Goal: Task Accomplishment & Management: Complete application form

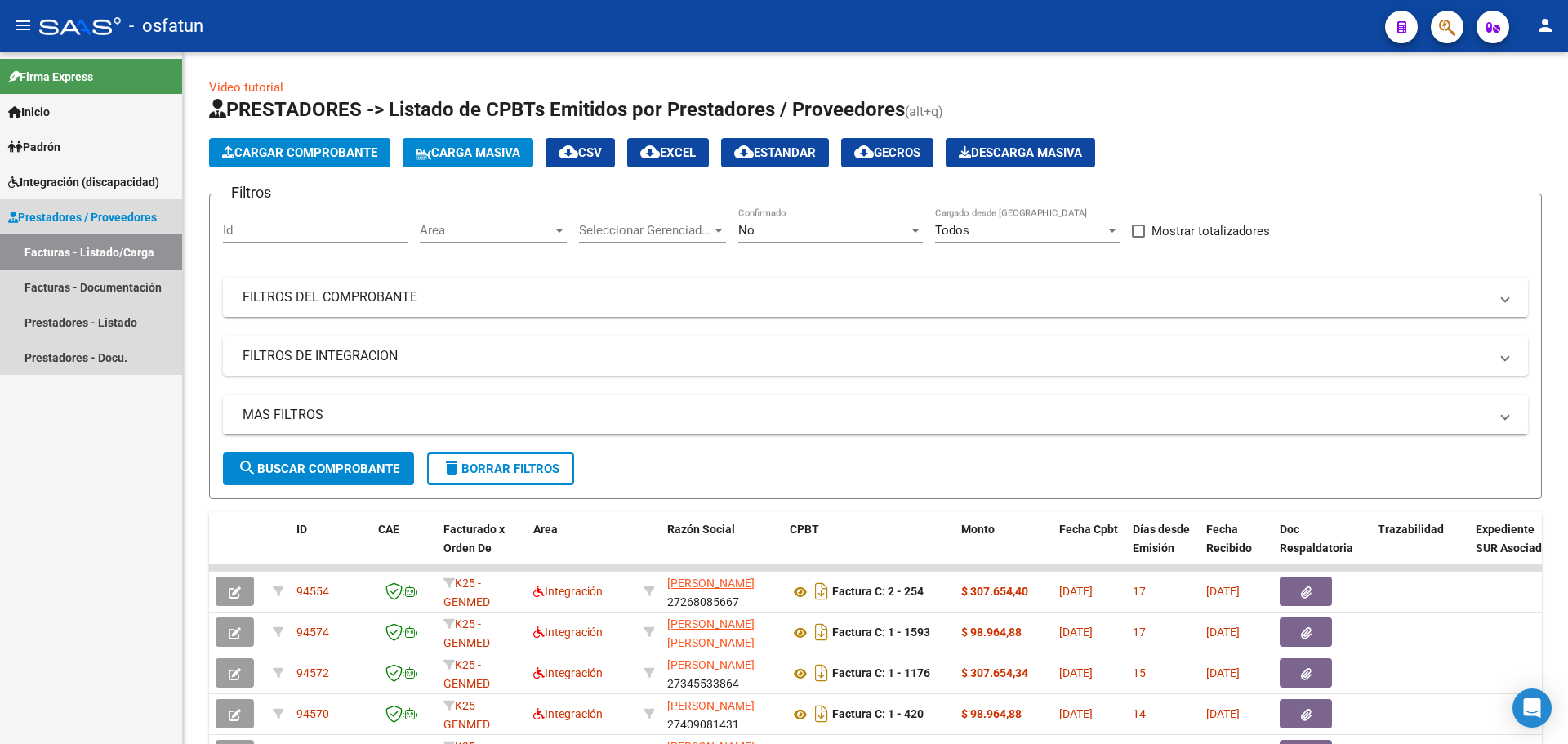
click at [80, 214] on span "Prestadores / Proveedores" at bounding box center [82, 217] width 149 height 18
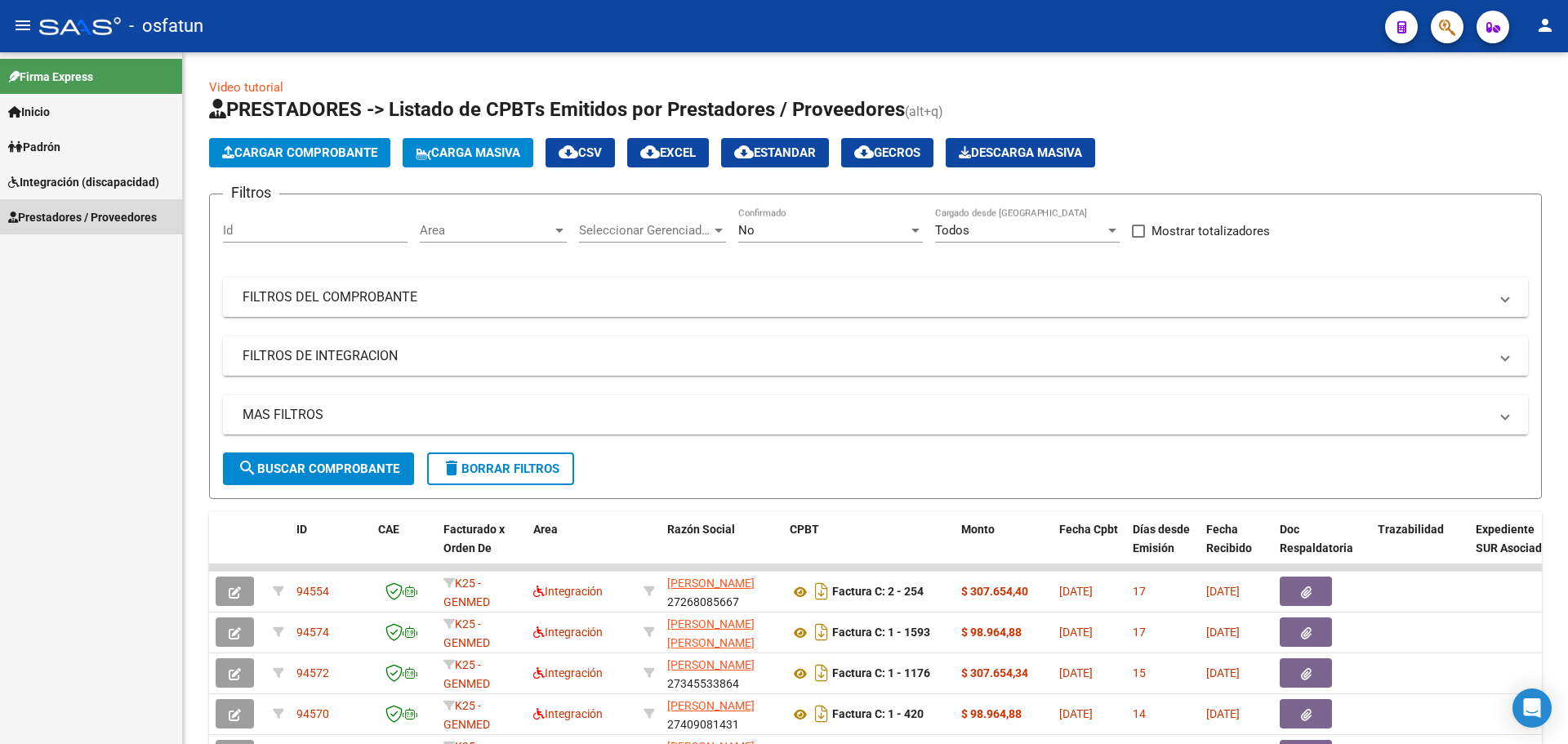
click at [70, 218] on span "Prestadores / Proveedores" at bounding box center [82, 217] width 149 height 18
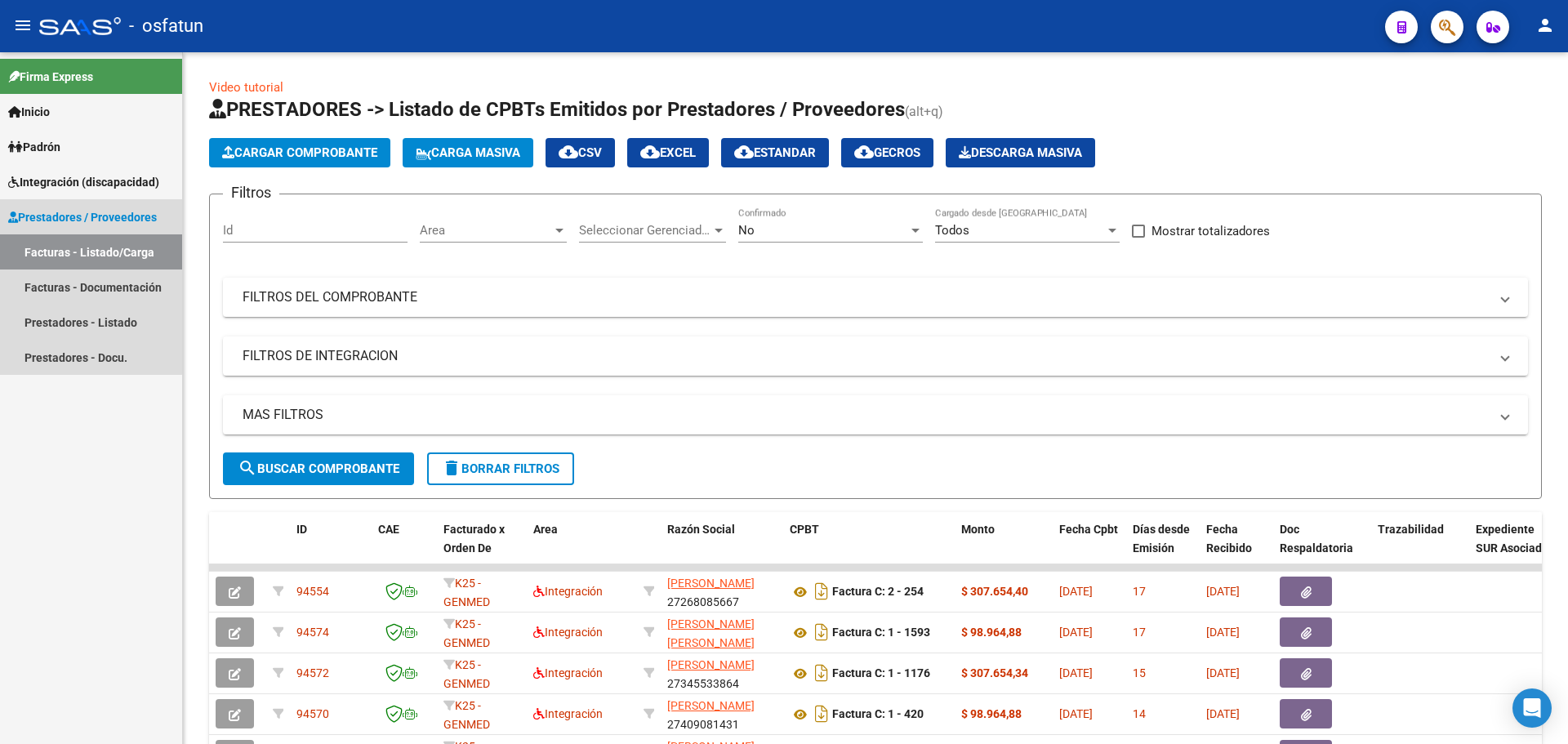
click at [78, 249] on link "Facturas - Listado/Carga" at bounding box center [91, 251] width 182 height 35
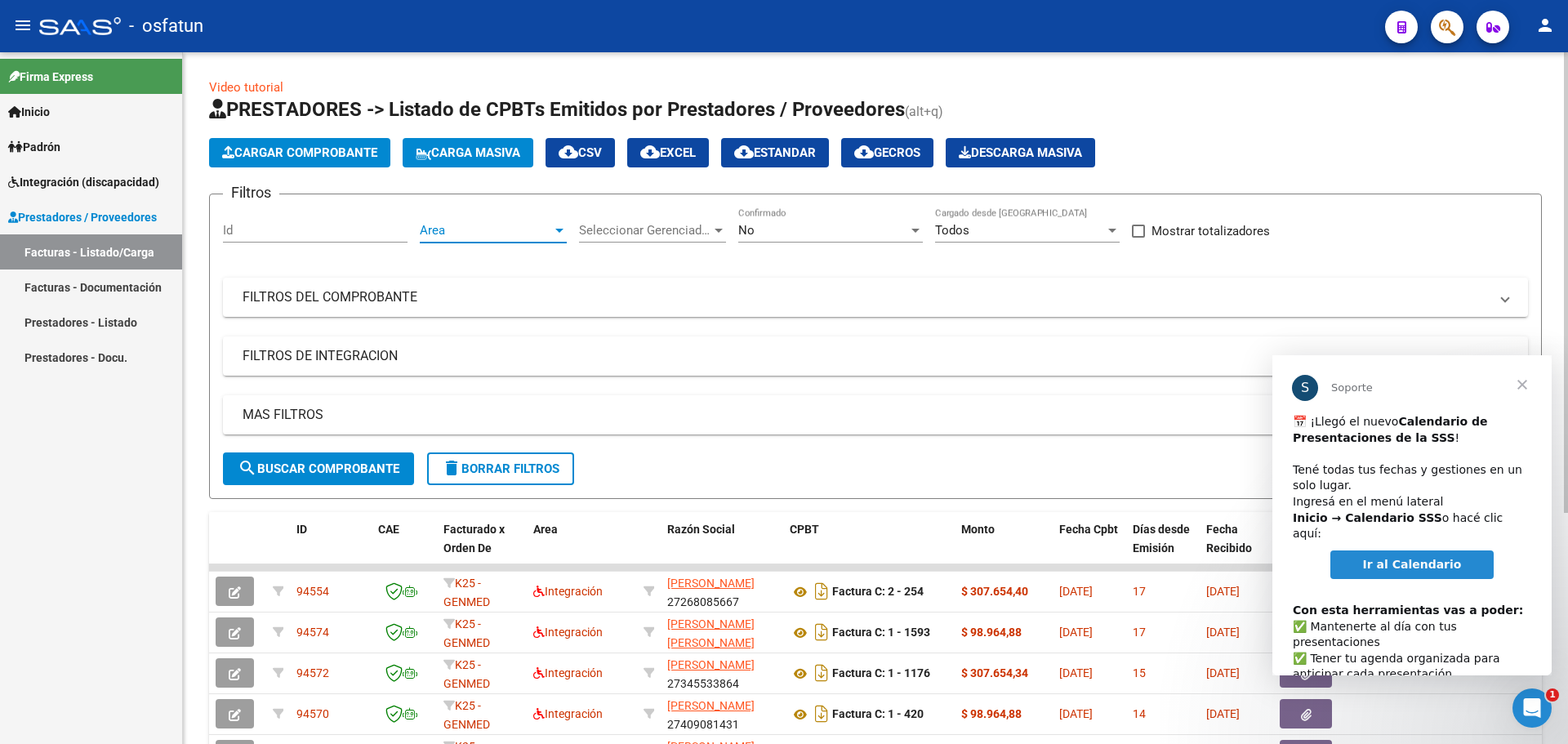
click at [493, 230] on span "Area" at bounding box center [486, 230] width 133 height 15
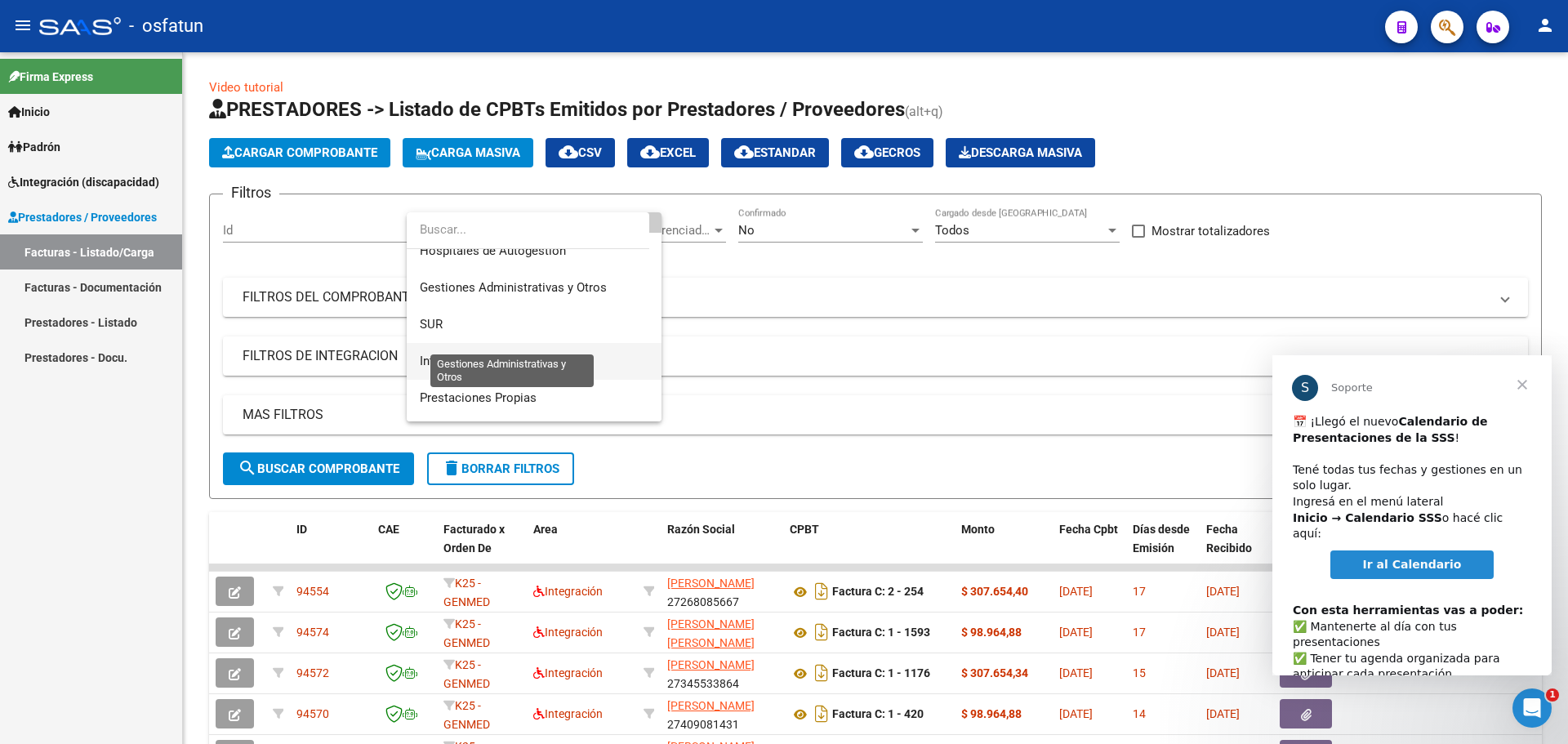
scroll to position [82, 0]
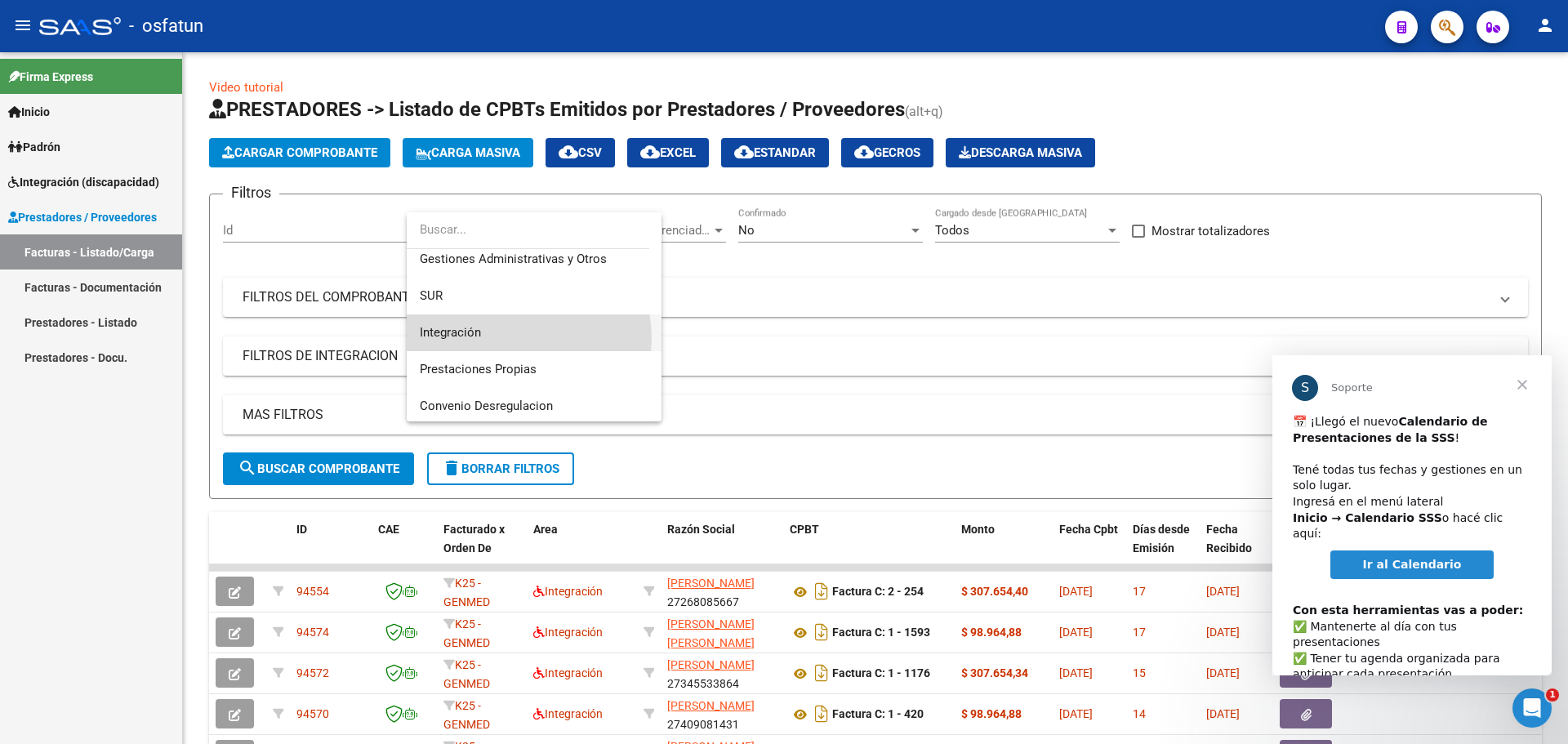
click at [522, 337] on span "Integración" at bounding box center [534, 333] width 228 height 37
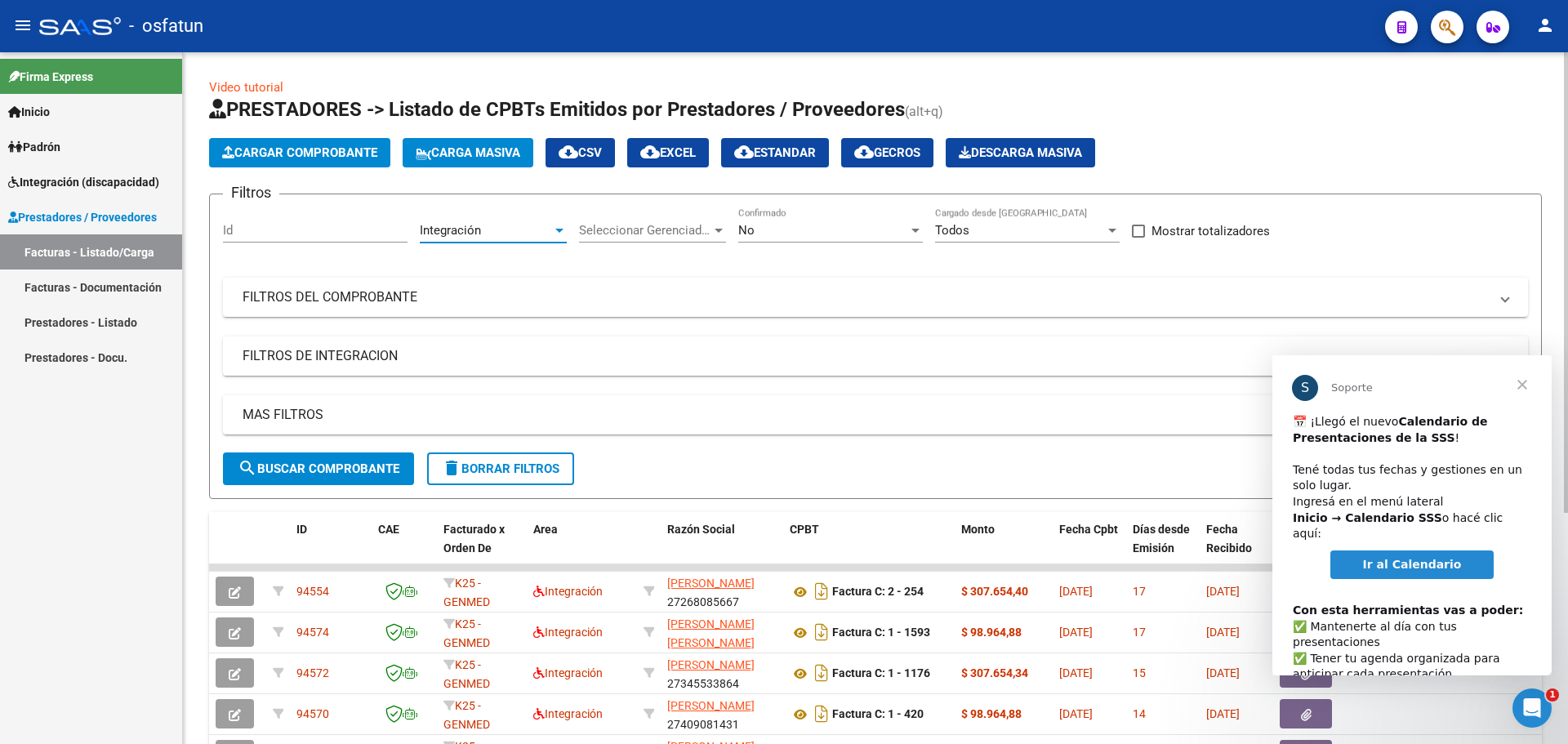
click at [322, 150] on span "Cargar Comprobante" at bounding box center [300, 153] width 155 height 15
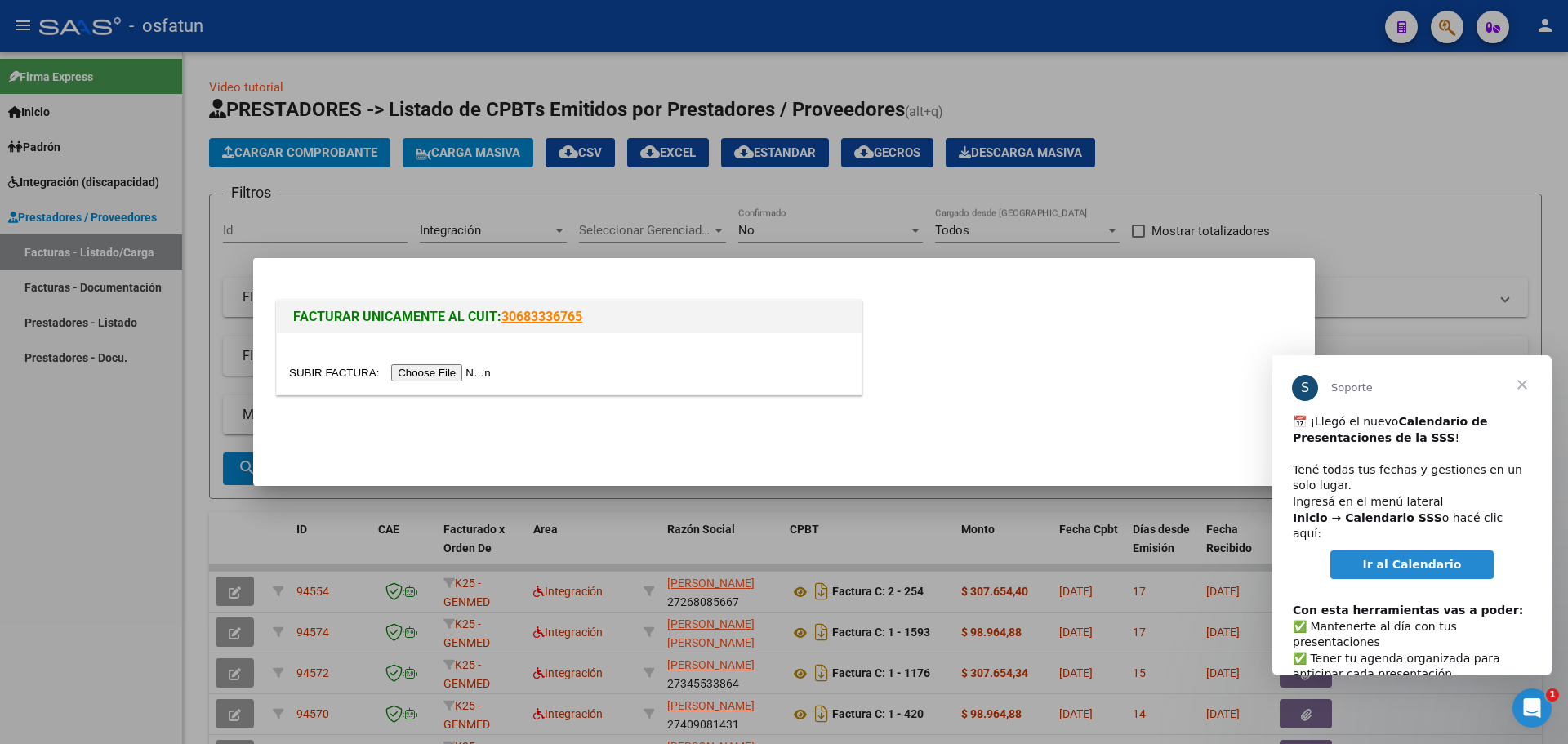
click at [482, 368] on input "file" at bounding box center [392, 372] width 207 height 17
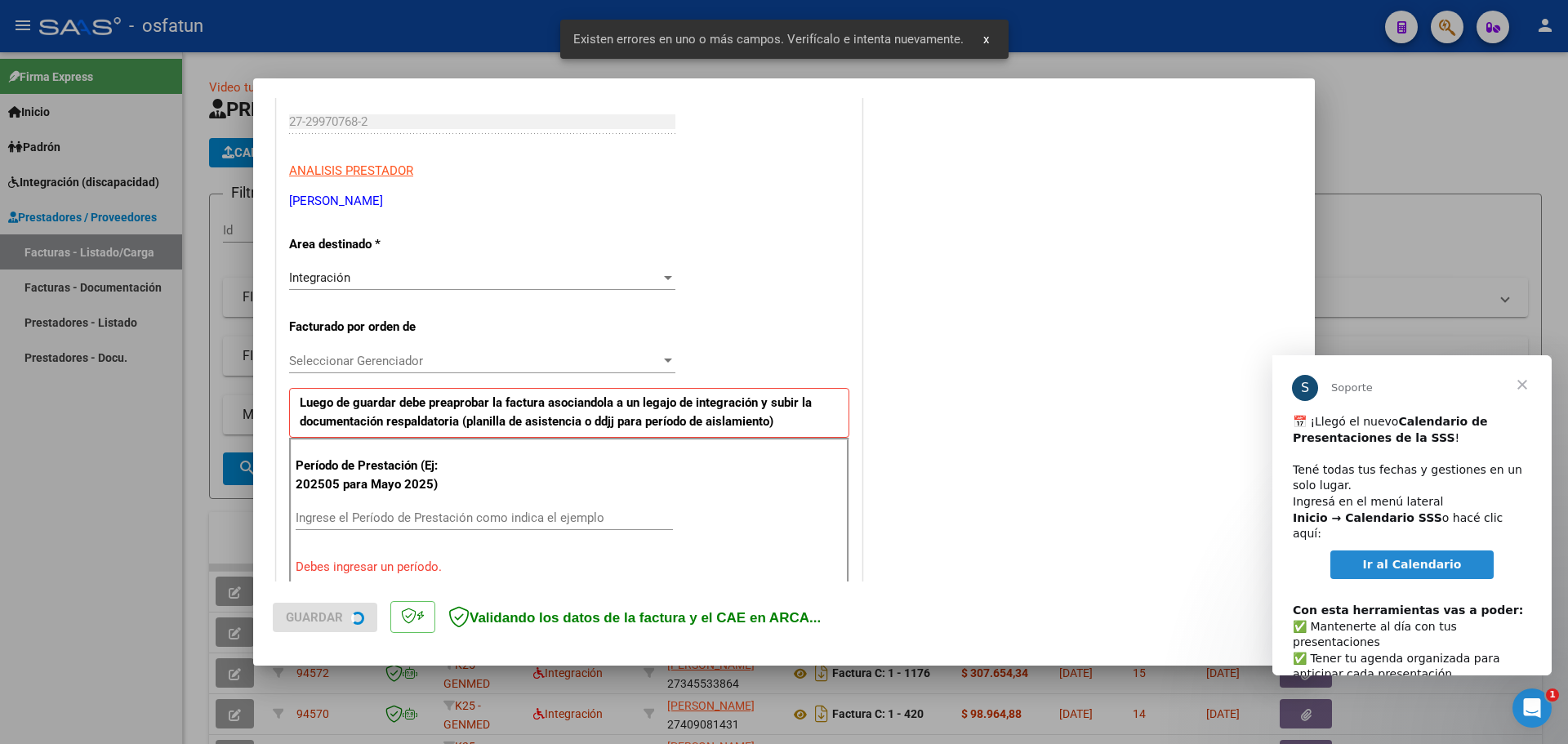
scroll to position [410, 0]
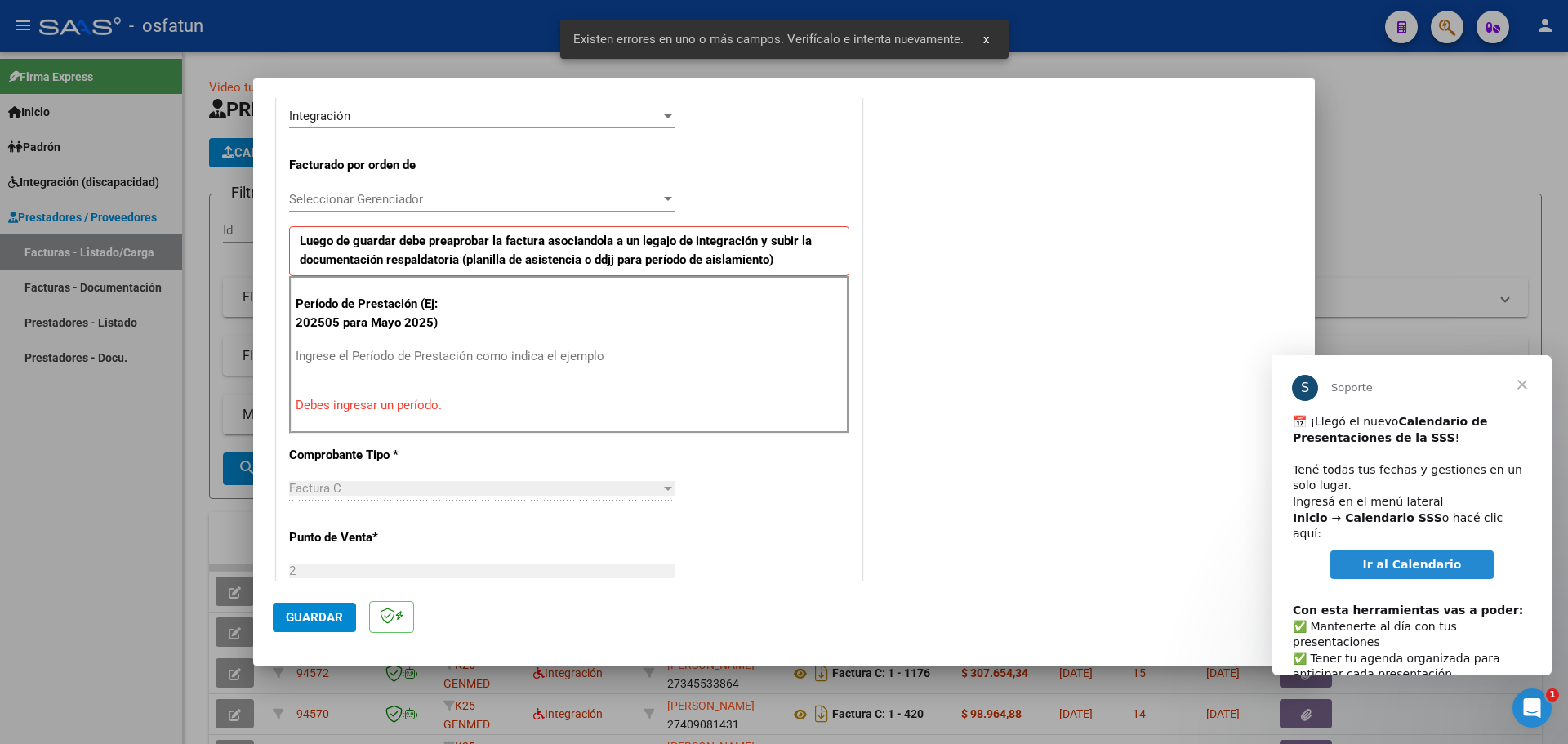
click at [434, 354] on input "Ingrese el Período de Prestación como indica el ejemplo" at bounding box center [484, 356] width 377 height 15
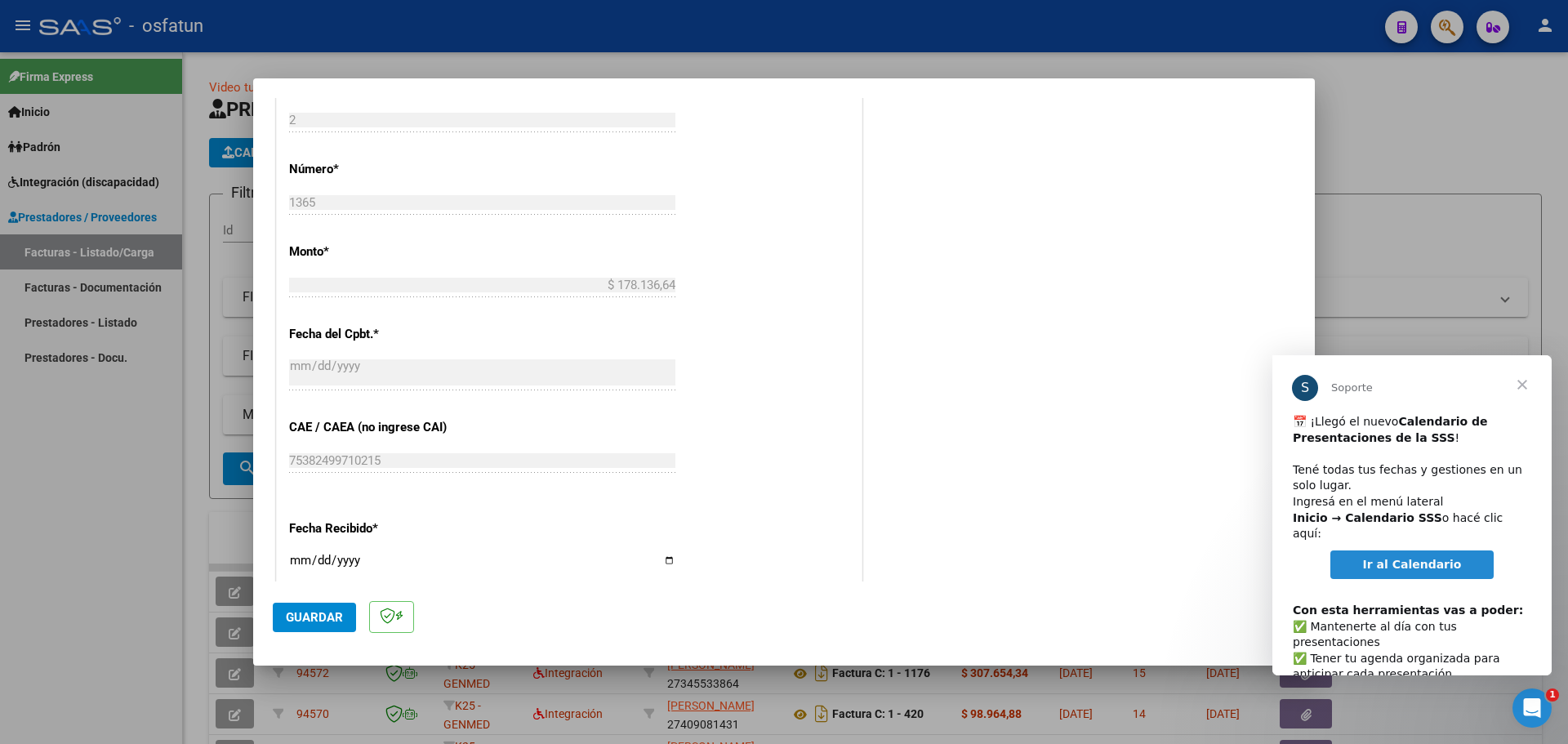
scroll to position [1130, 0]
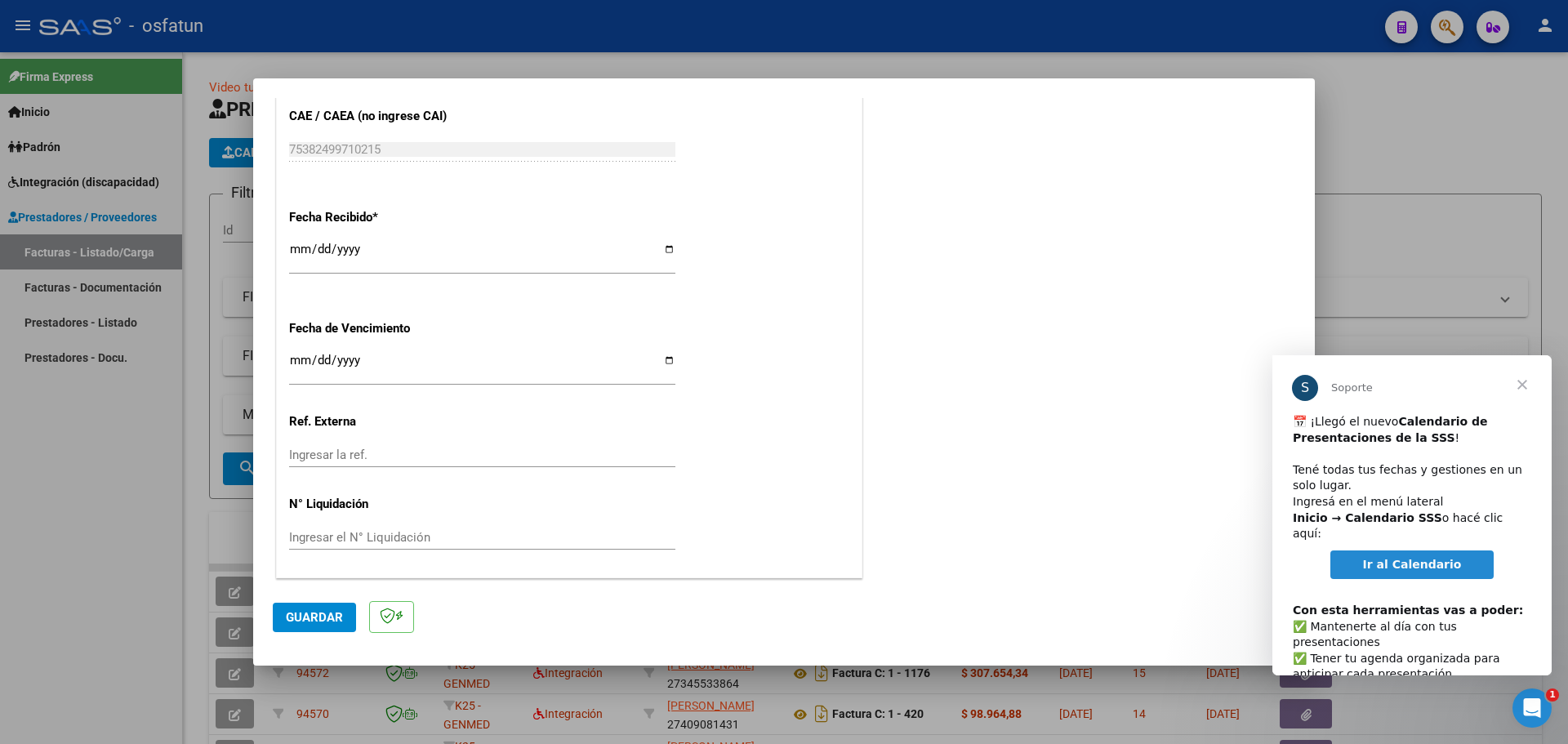
type input "202508"
click at [301, 612] on span "Guardar" at bounding box center [315, 618] width 57 height 15
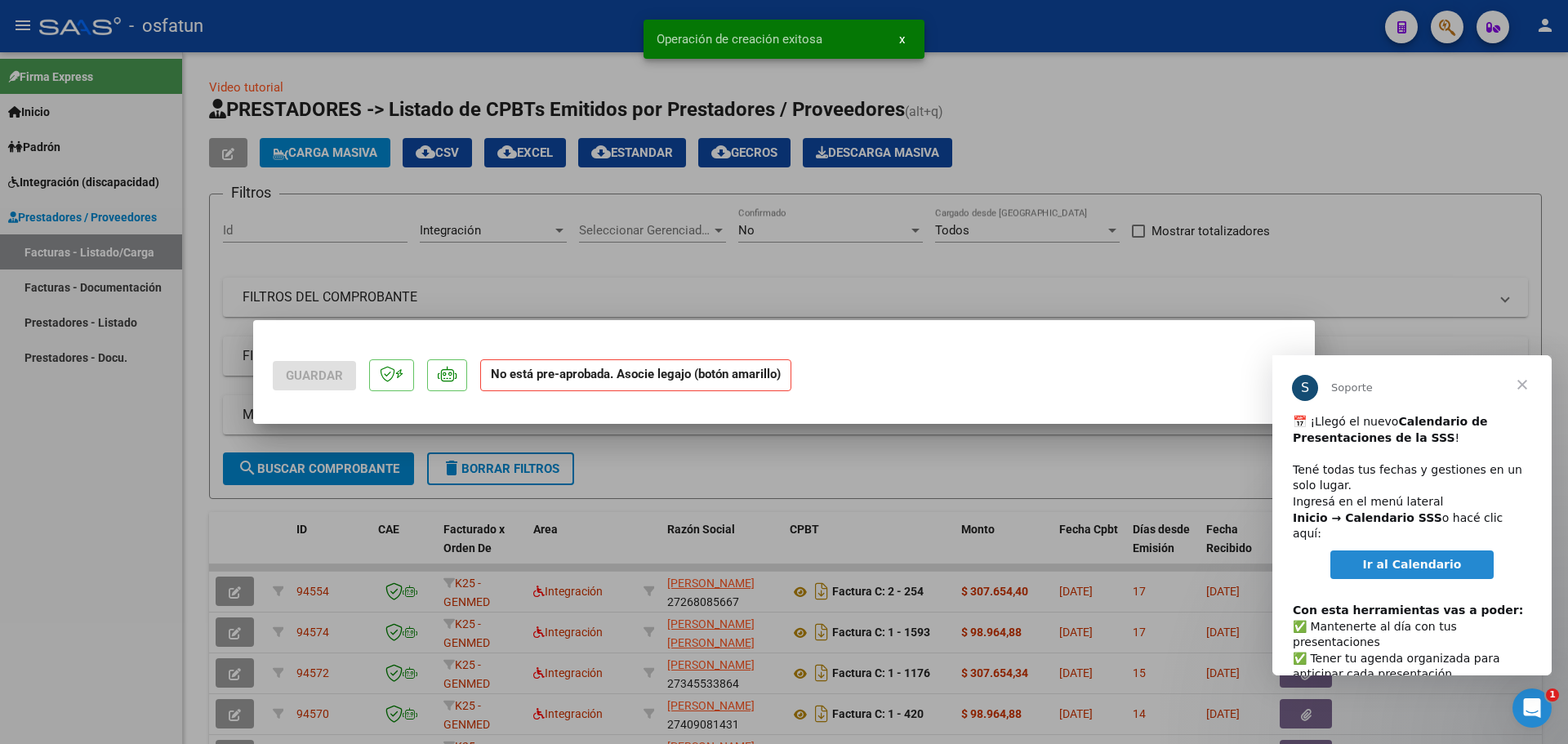
scroll to position [0, 0]
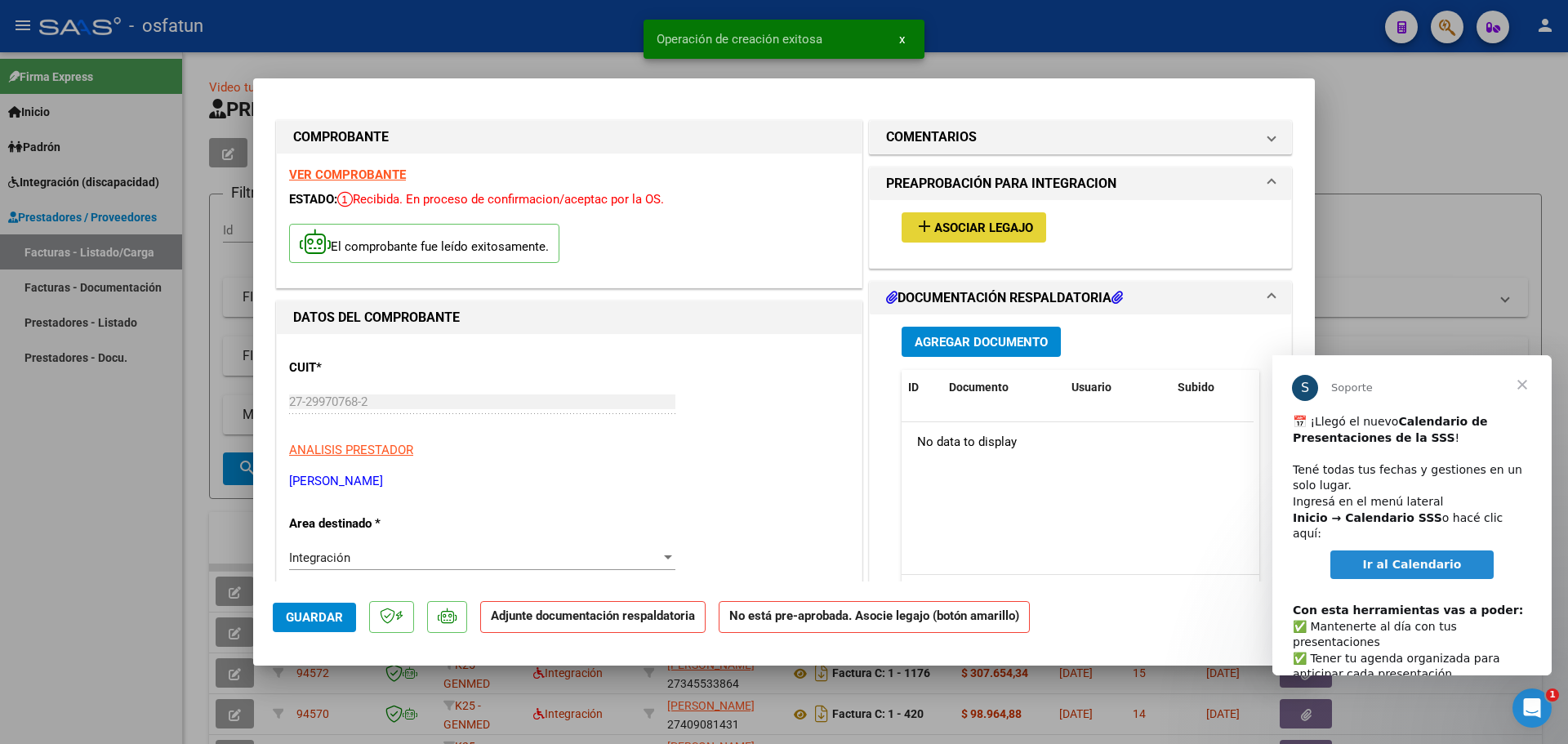
click at [959, 221] on span "Asociar Legajo" at bounding box center [984, 228] width 99 height 15
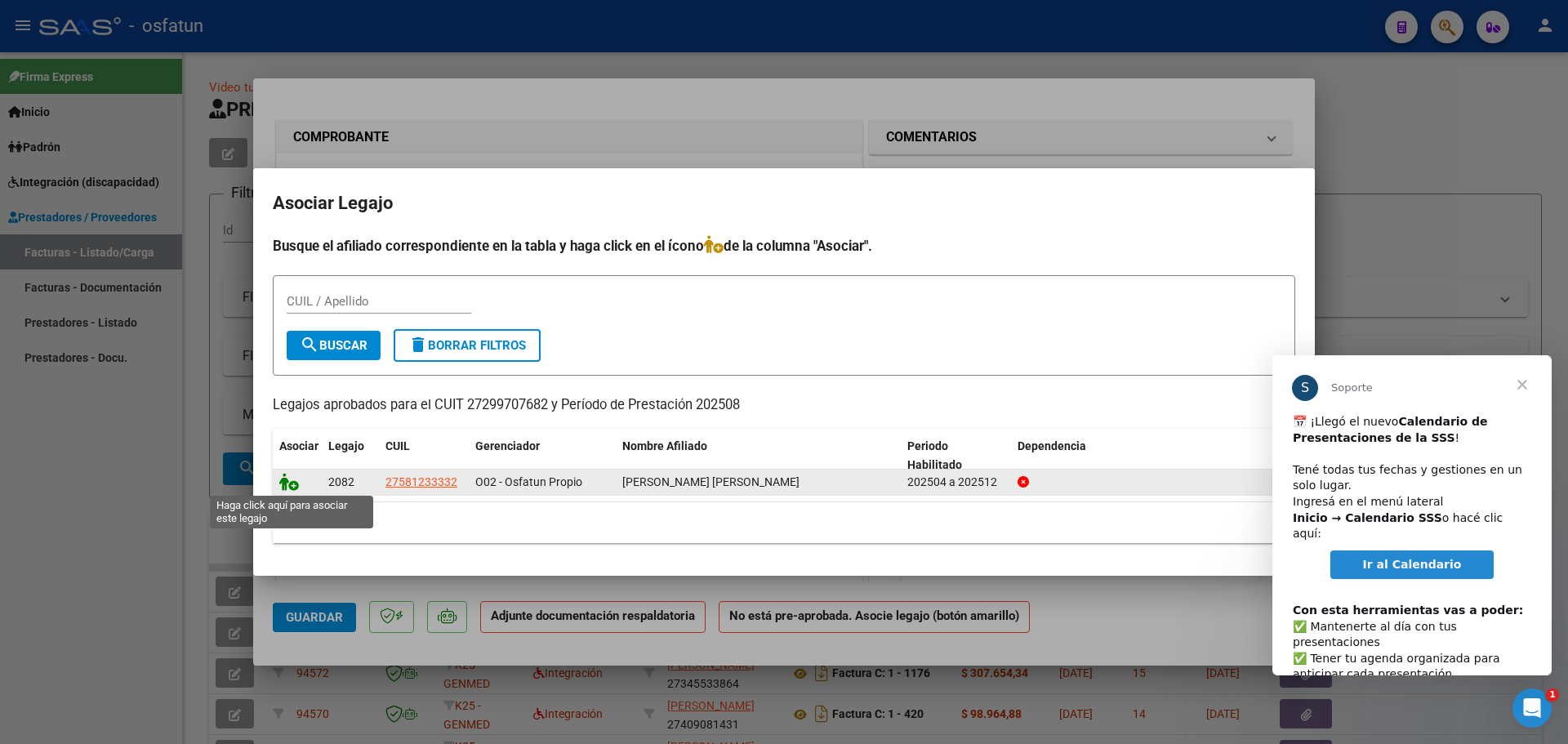
click at [286, 481] on icon at bounding box center [289, 481] width 20 height 18
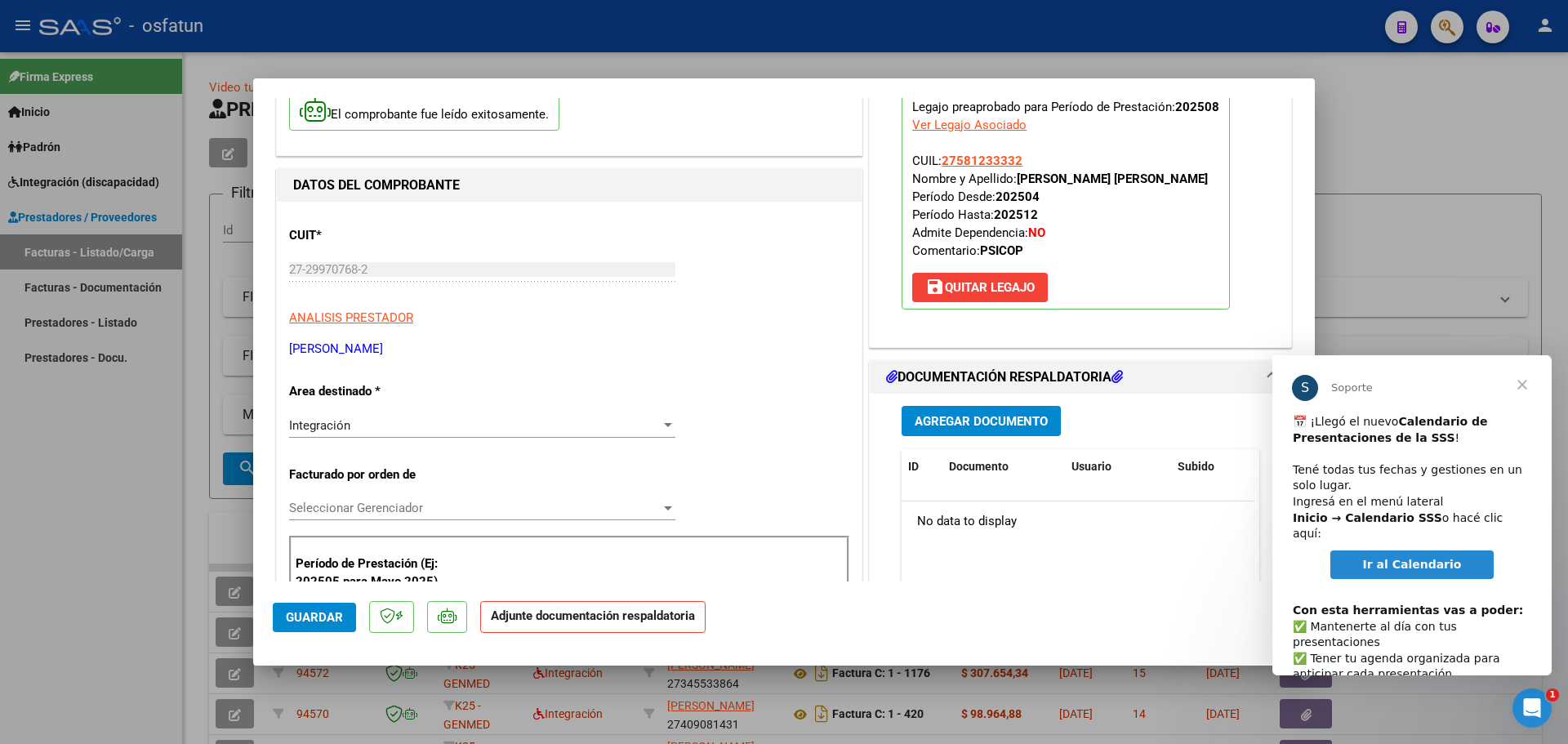
scroll to position [163, 0]
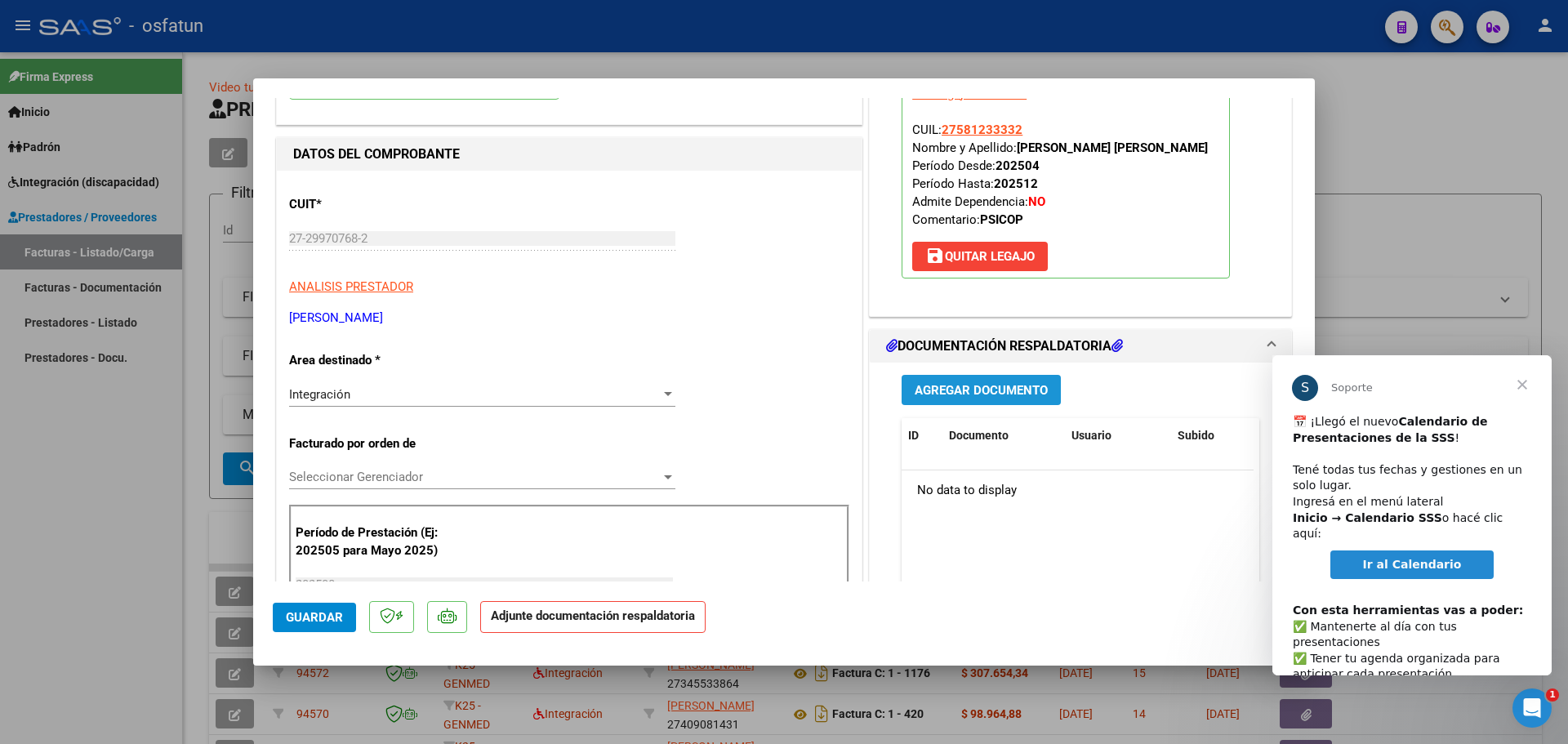
click at [995, 385] on span "Agregar Documento" at bounding box center [981, 390] width 133 height 15
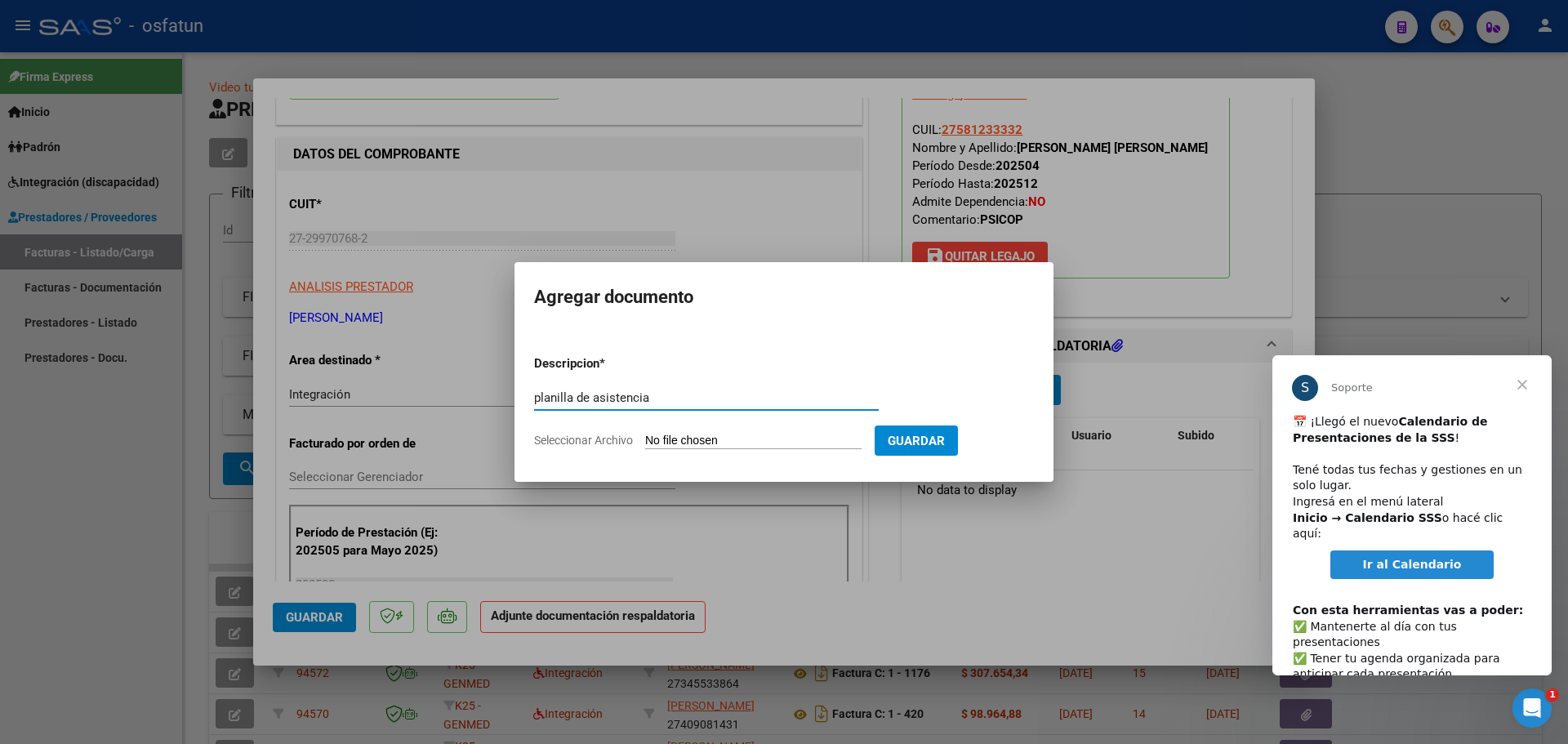
type input "planilla de asistencia"
click at [945, 446] on span "Guardar" at bounding box center [917, 442] width 57 height 15
click at [671, 445] on input "Seleccionar Archivo" at bounding box center [754, 442] width 216 height 15
type input "C:\fakepath\plla asistencia psico.pdf"
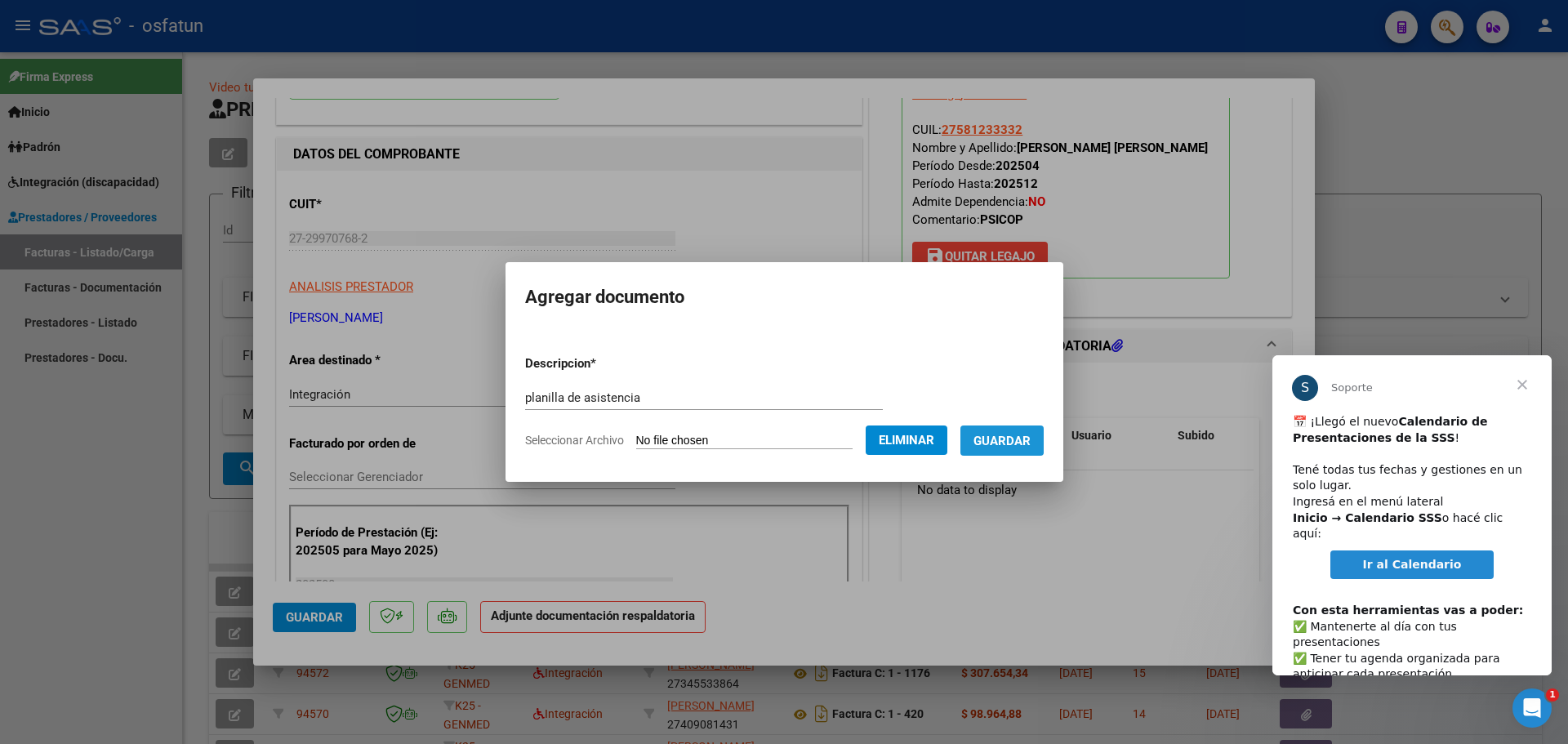
click at [1017, 434] on span "Guardar" at bounding box center [1002, 442] width 57 height 15
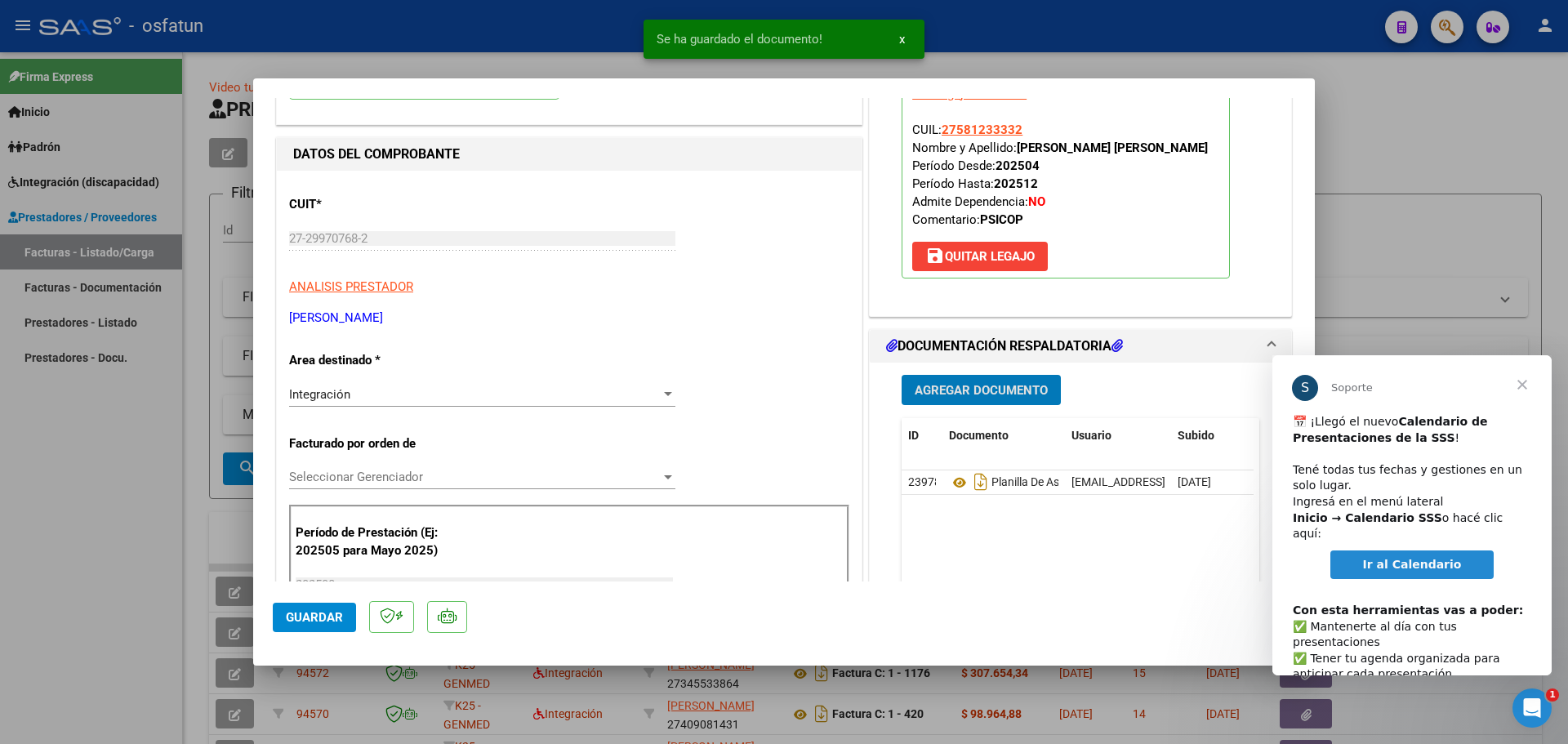
scroll to position [0, 0]
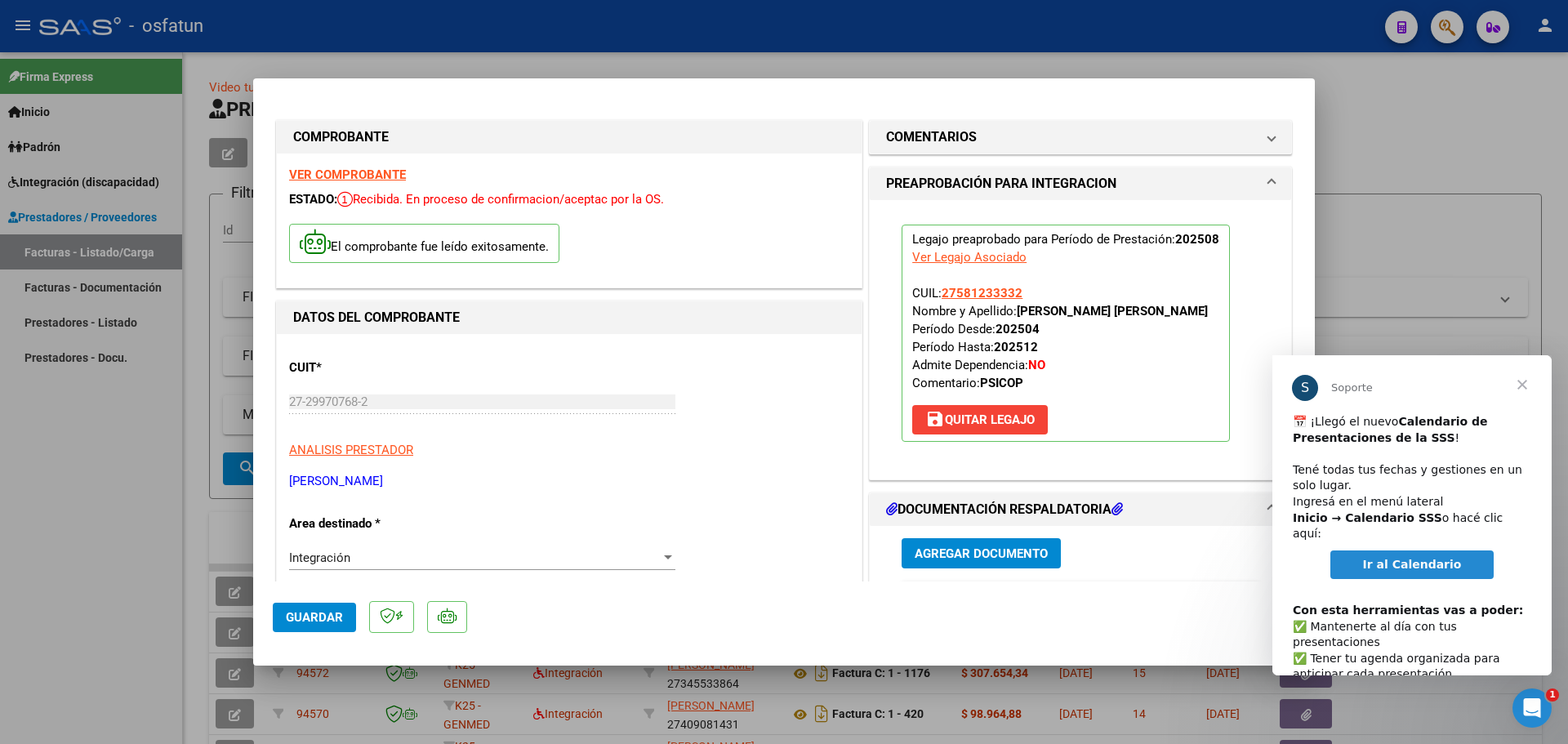
click at [1486, 155] on div at bounding box center [784, 372] width 1568 height 744
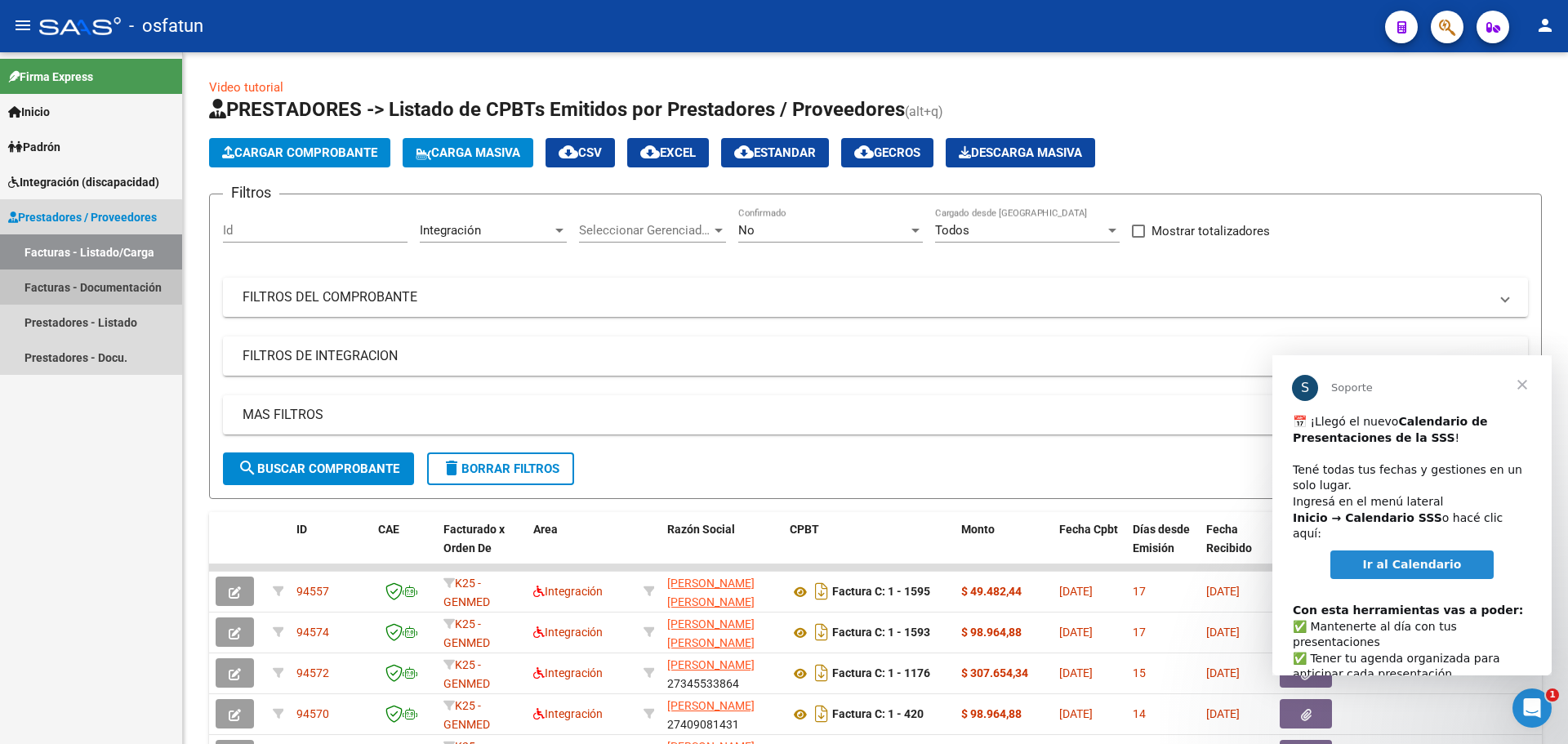
click at [67, 288] on link "Facturas - Documentación" at bounding box center [91, 286] width 182 height 35
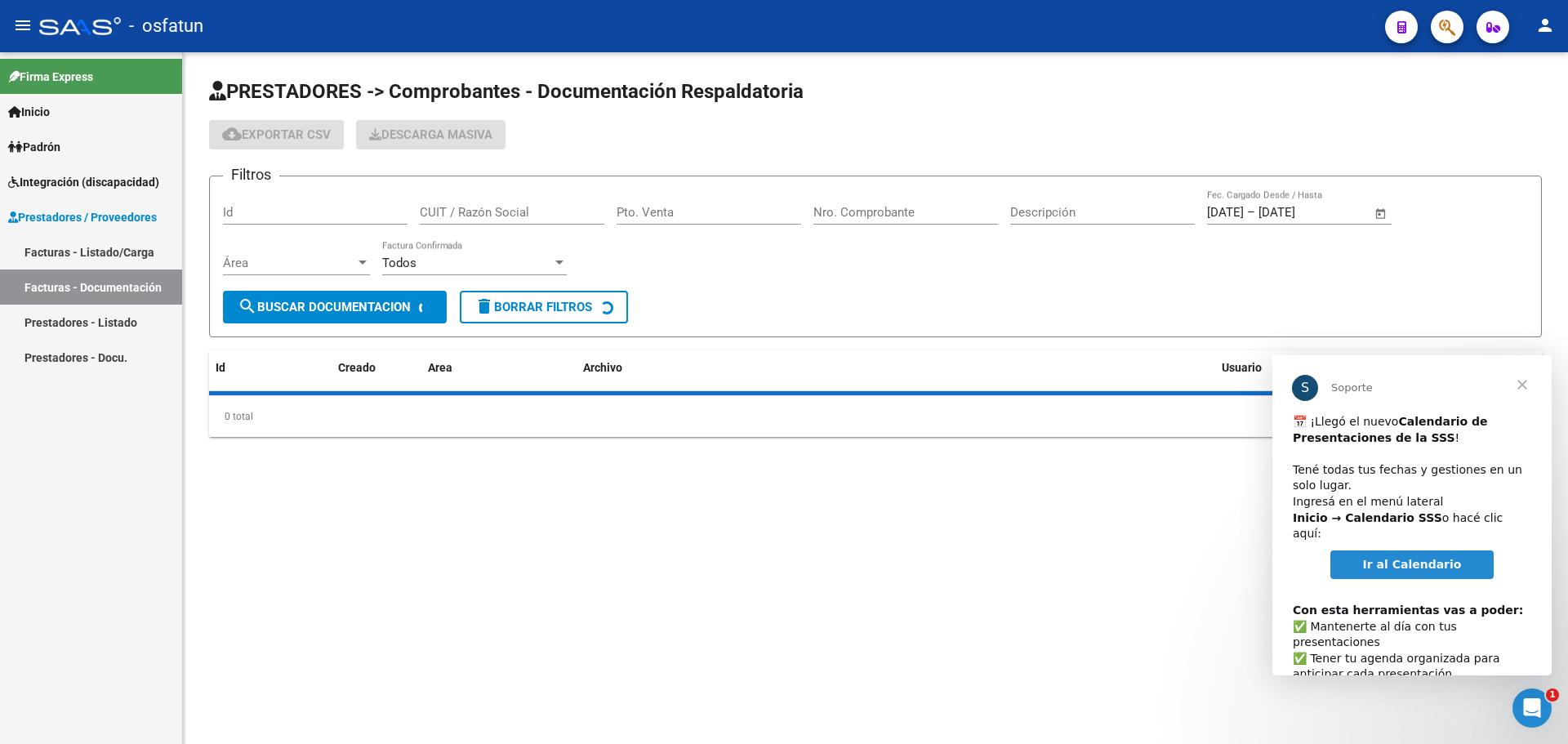
click at [92, 251] on link "Facturas - Listado/Carga" at bounding box center [91, 251] width 182 height 35
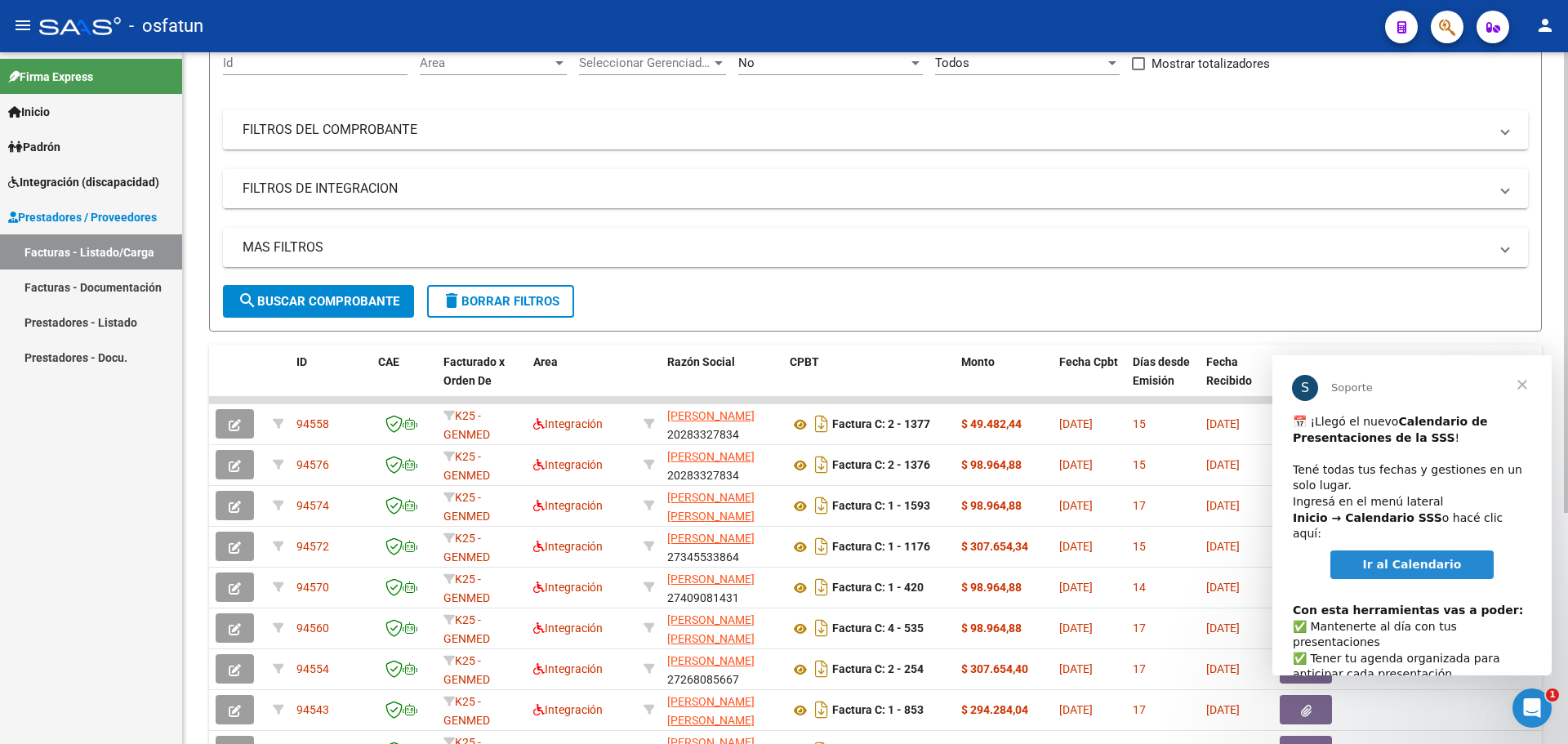
scroll to position [21, 0]
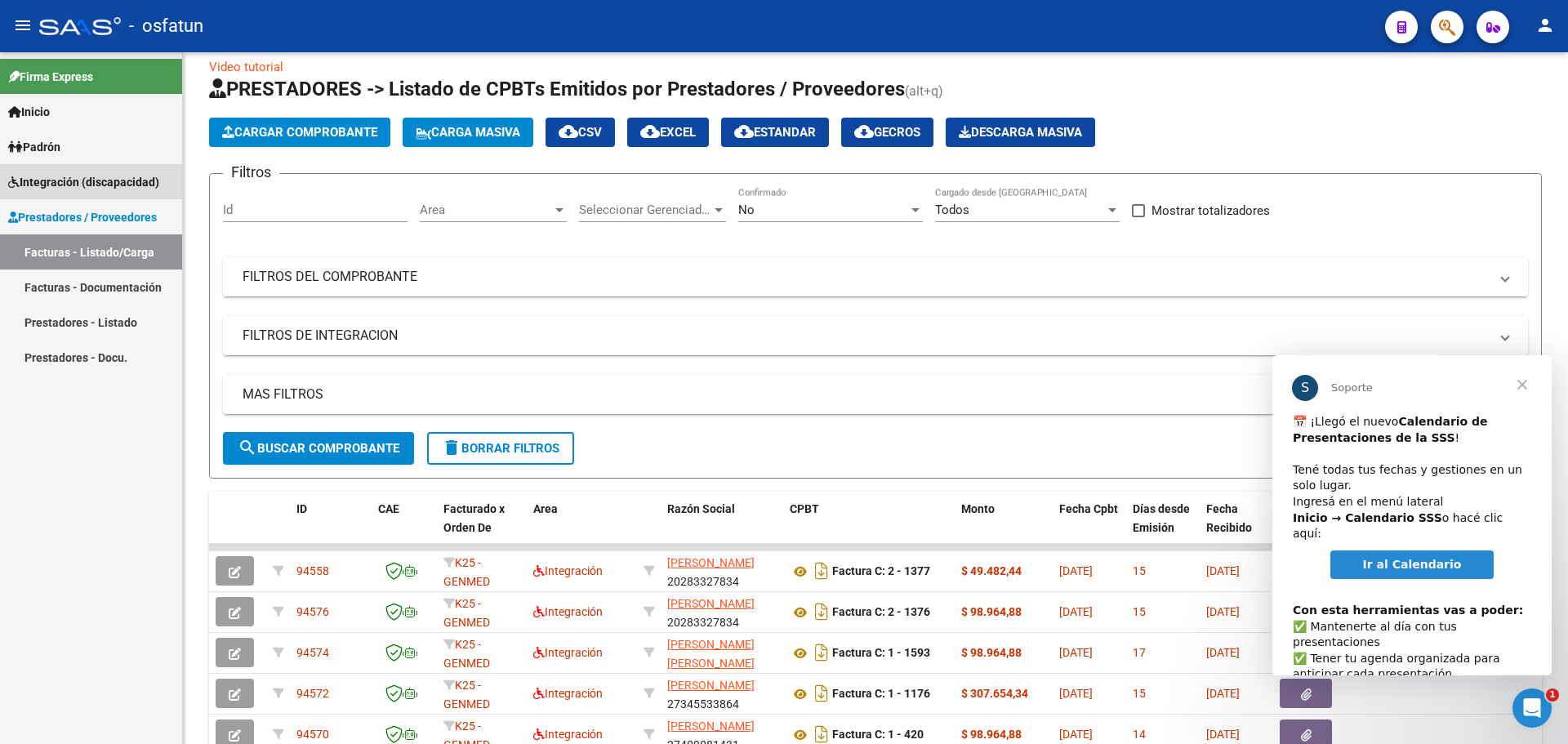
click at [102, 180] on span "Integración (discapacidad)" at bounding box center [83, 182] width 151 height 18
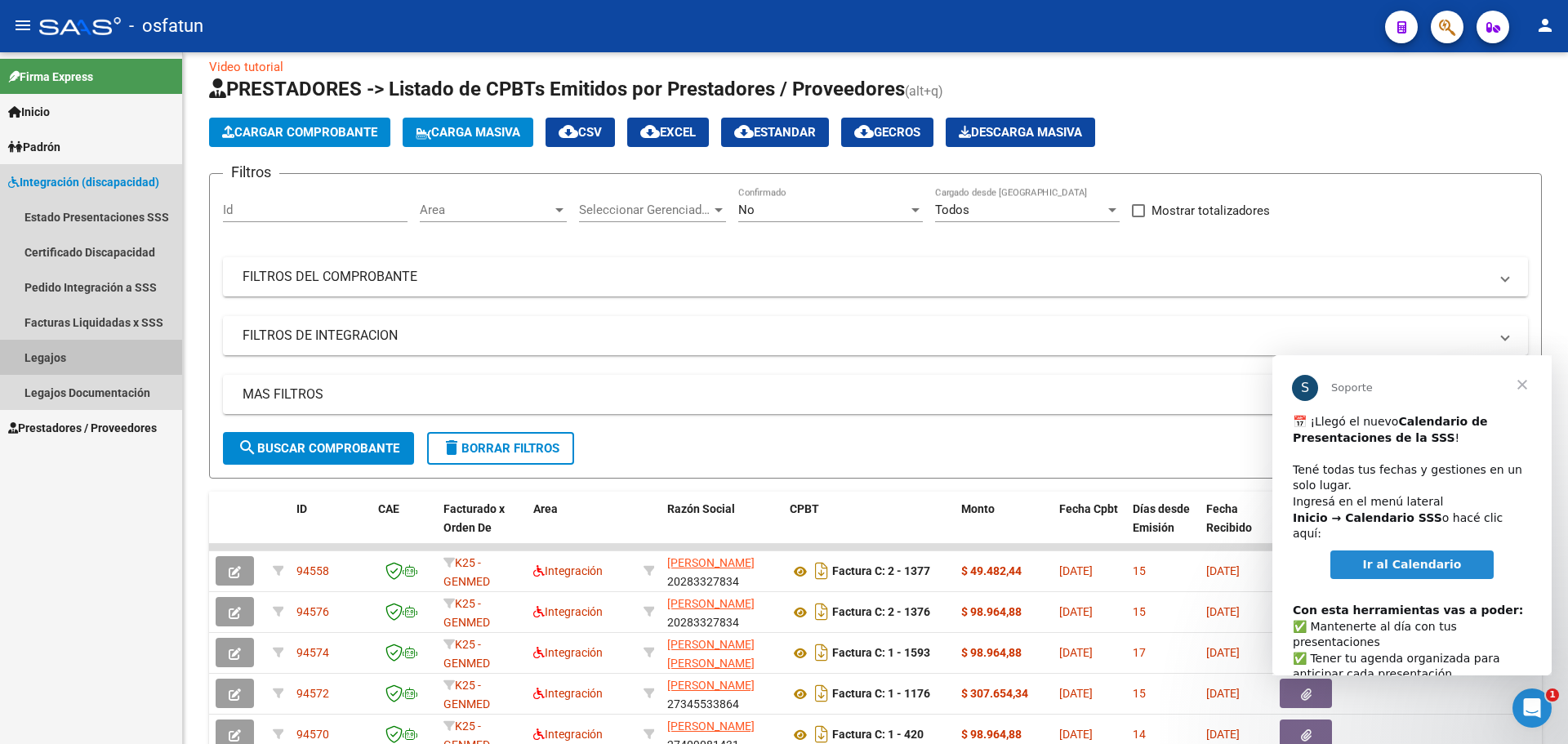
click at [88, 357] on link "Legajos" at bounding box center [91, 356] width 182 height 35
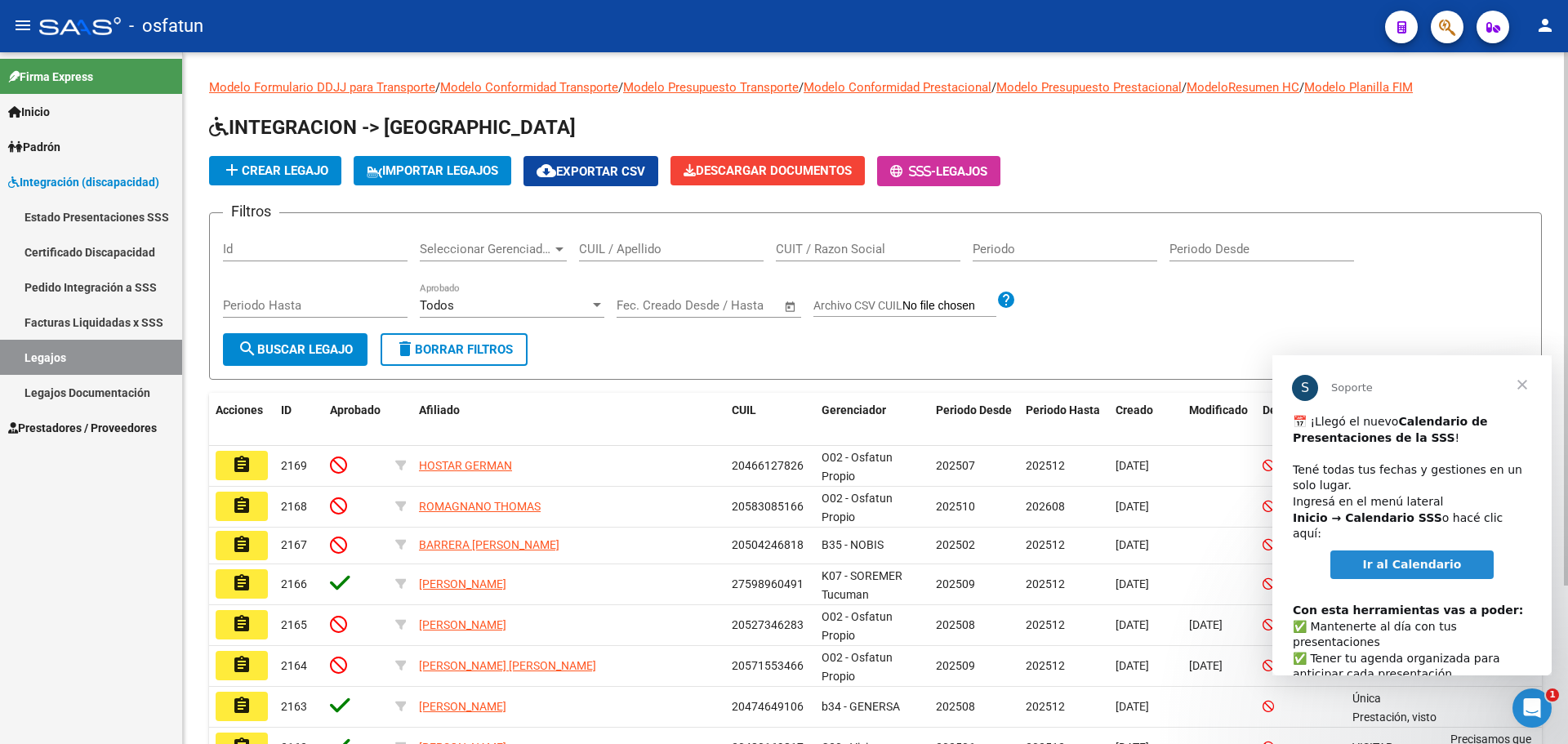
click at [645, 250] on input "CUIL / Apellido" at bounding box center [671, 249] width 185 height 15
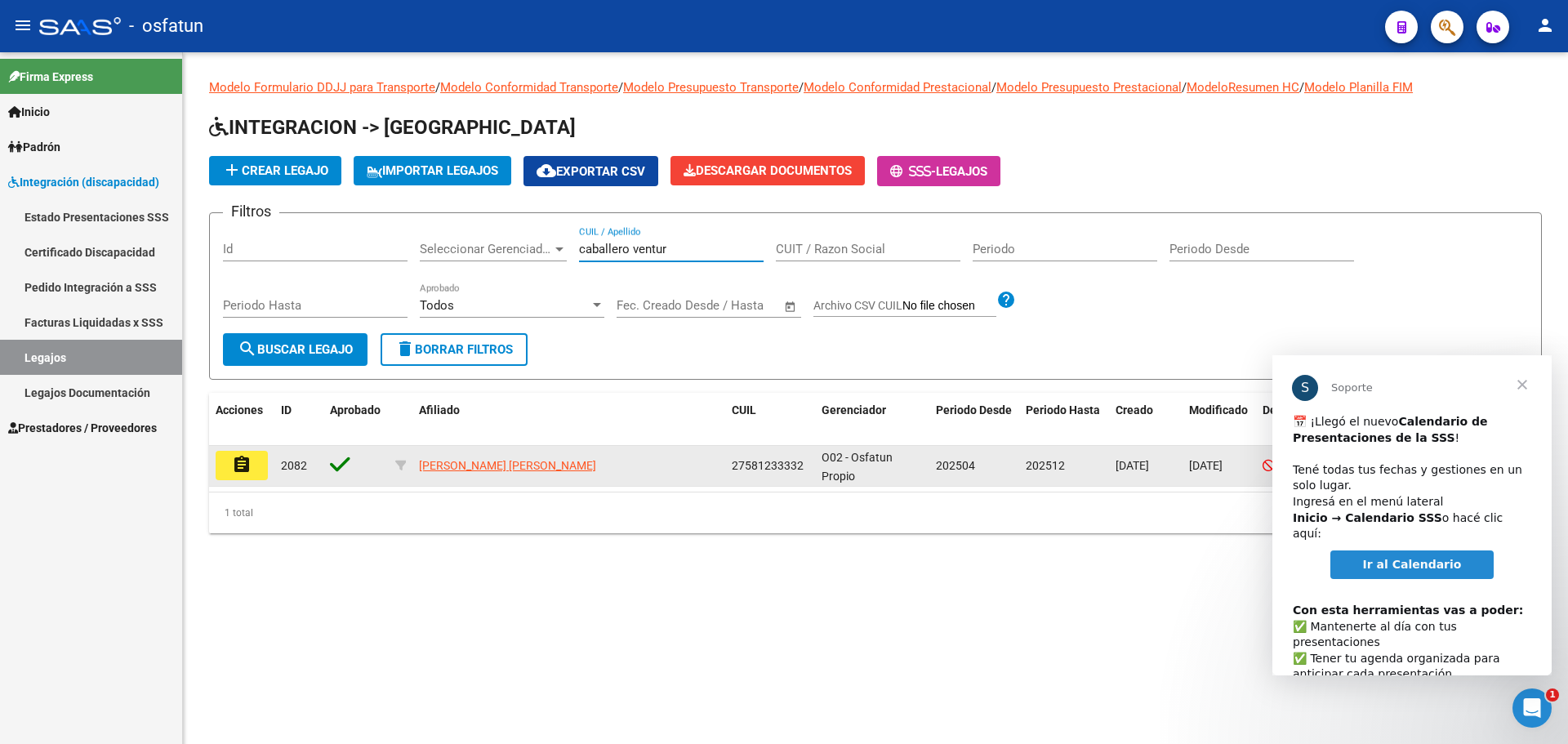
type input "caballero ventur"
click at [246, 470] on mat-icon "assignment" at bounding box center [242, 464] width 20 height 20
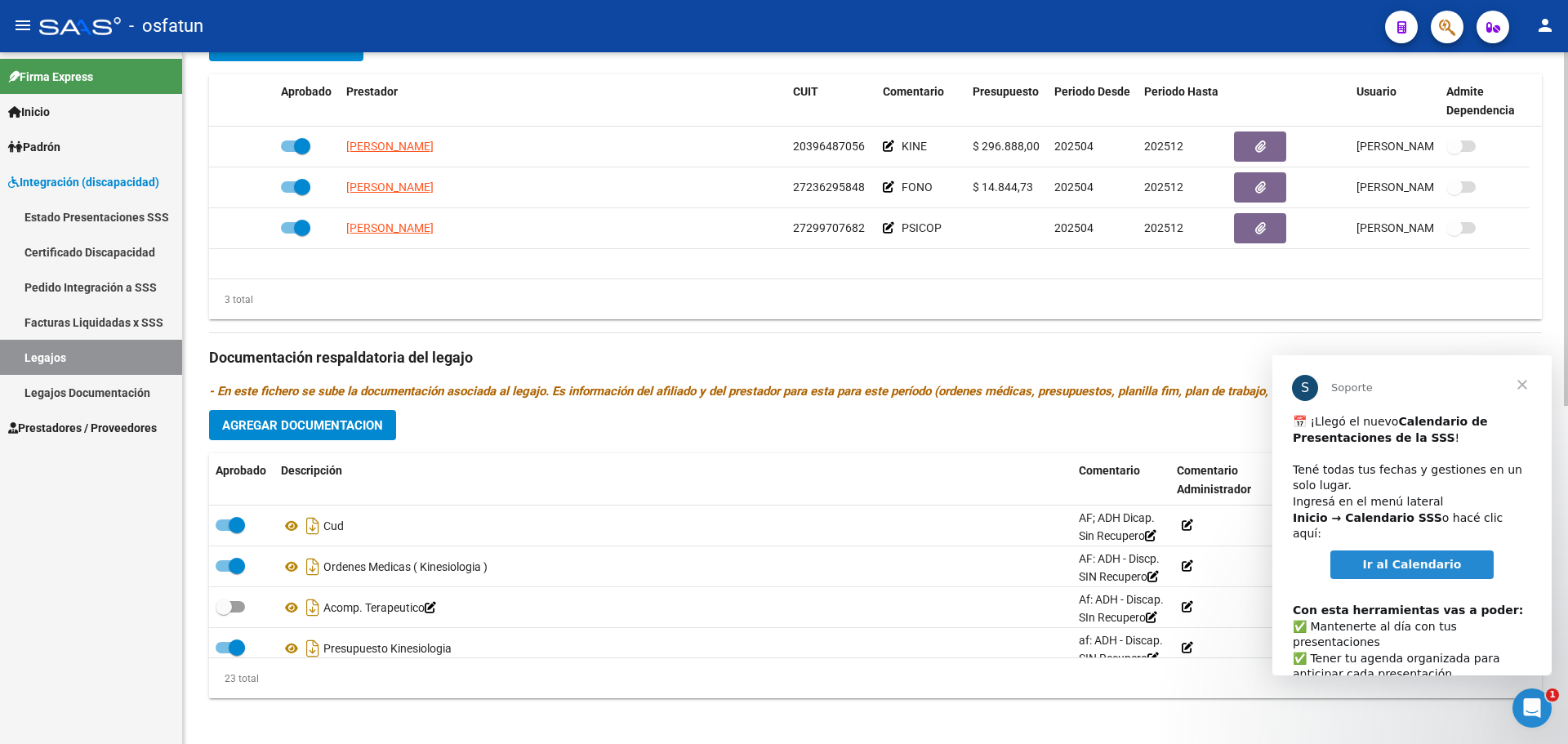
scroll to position [660, 0]
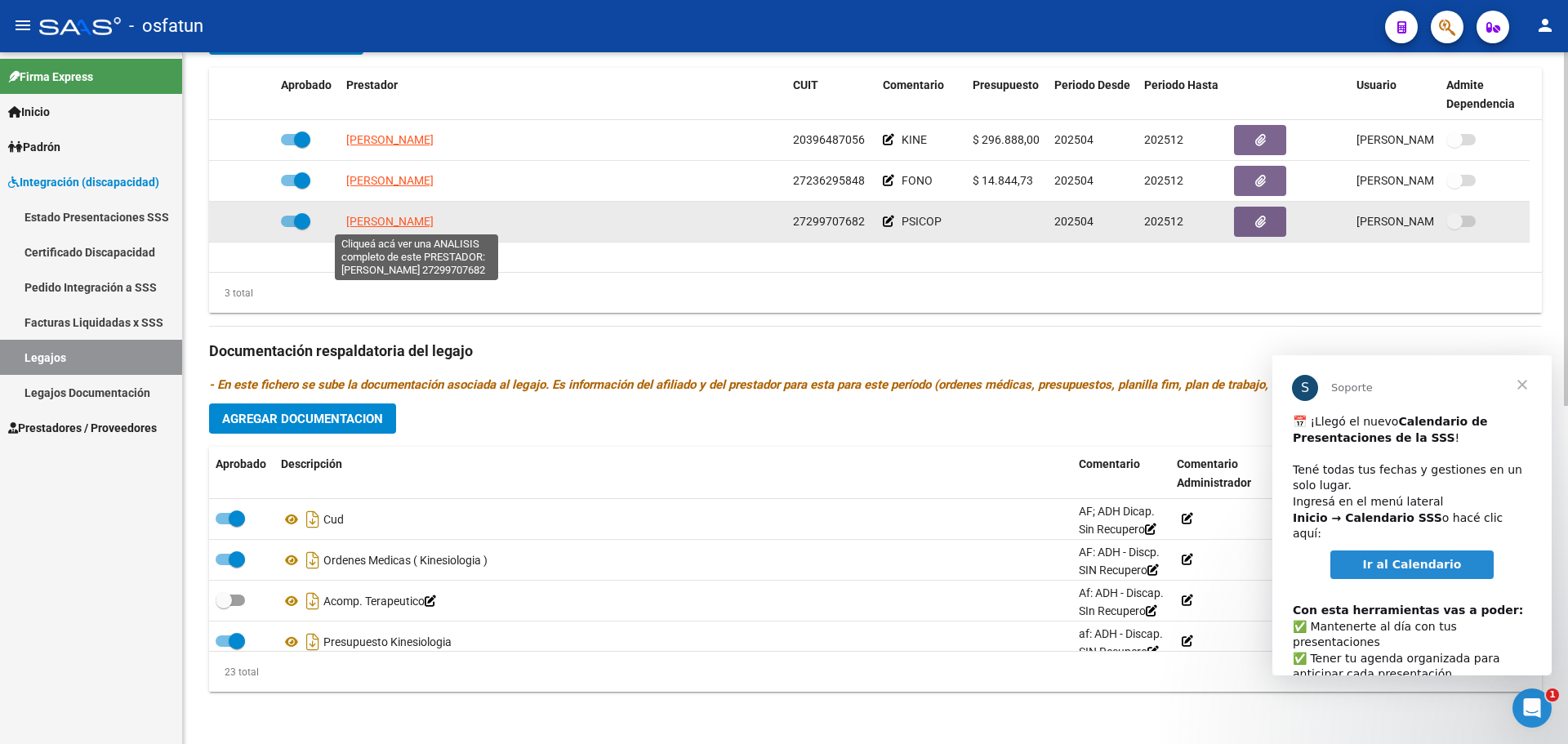
click at [388, 218] on span "[PERSON_NAME]" at bounding box center [390, 222] width 87 height 13
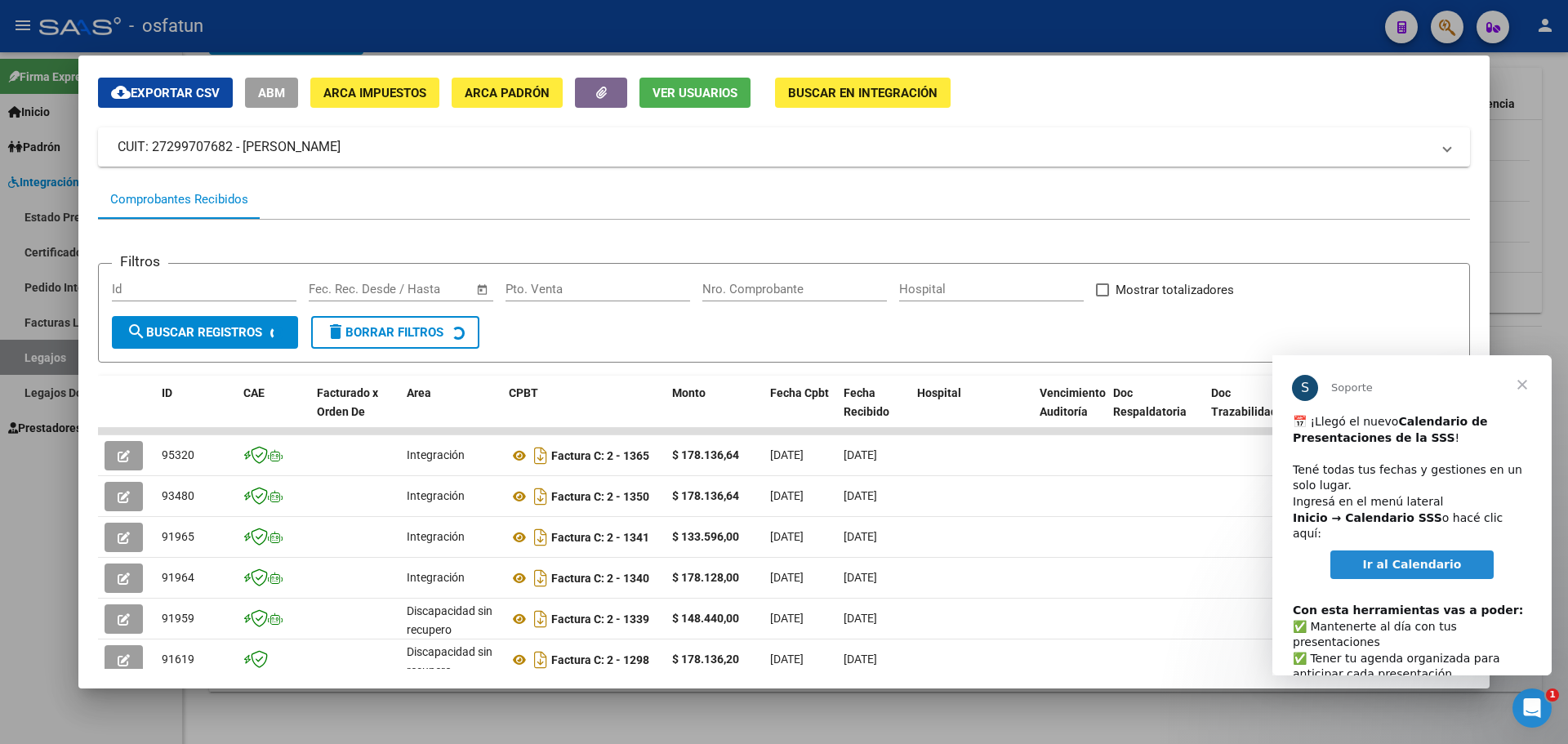
scroll to position [157, 0]
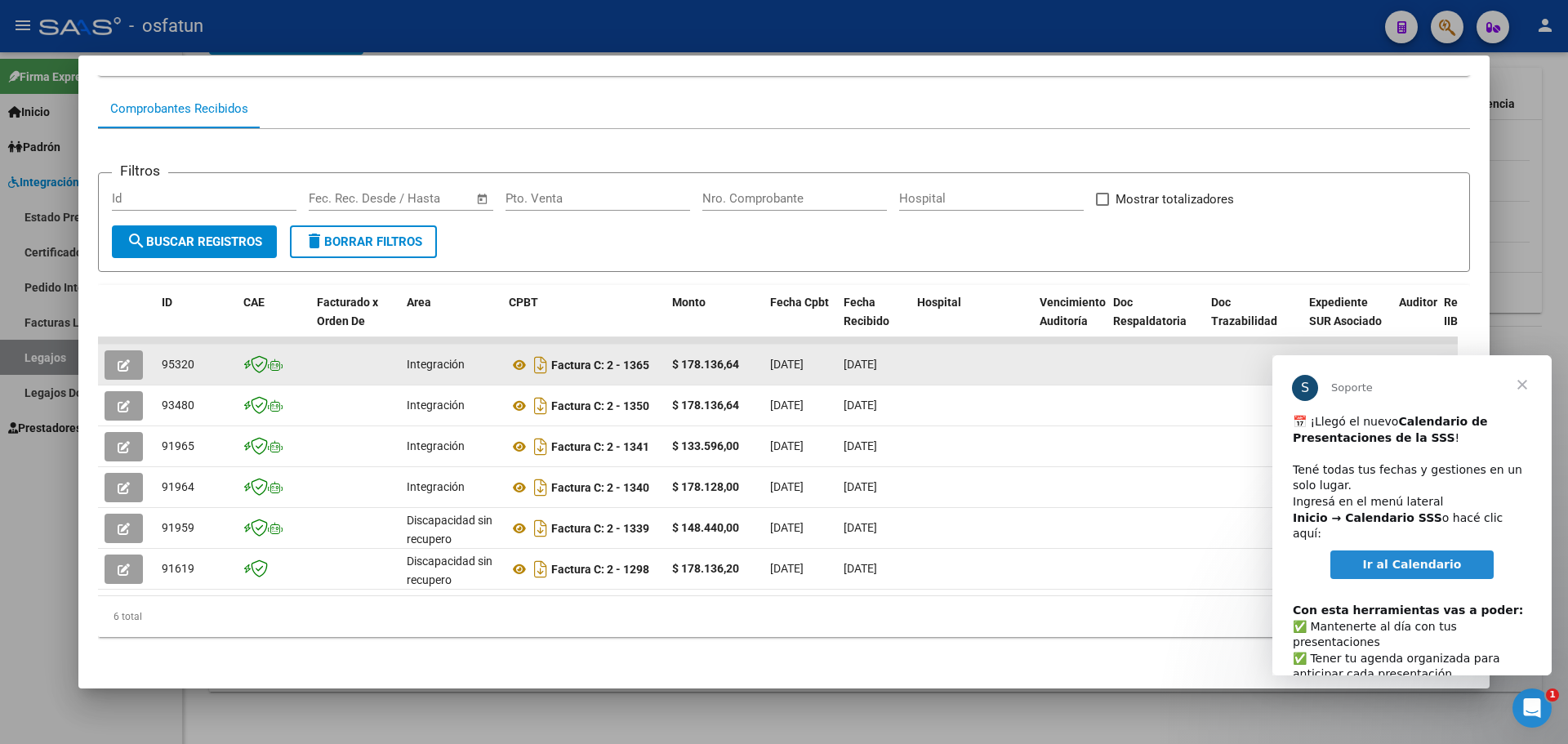
click at [119, 359] on icon "button" at bounding box center [123, 365] width 12 height 12
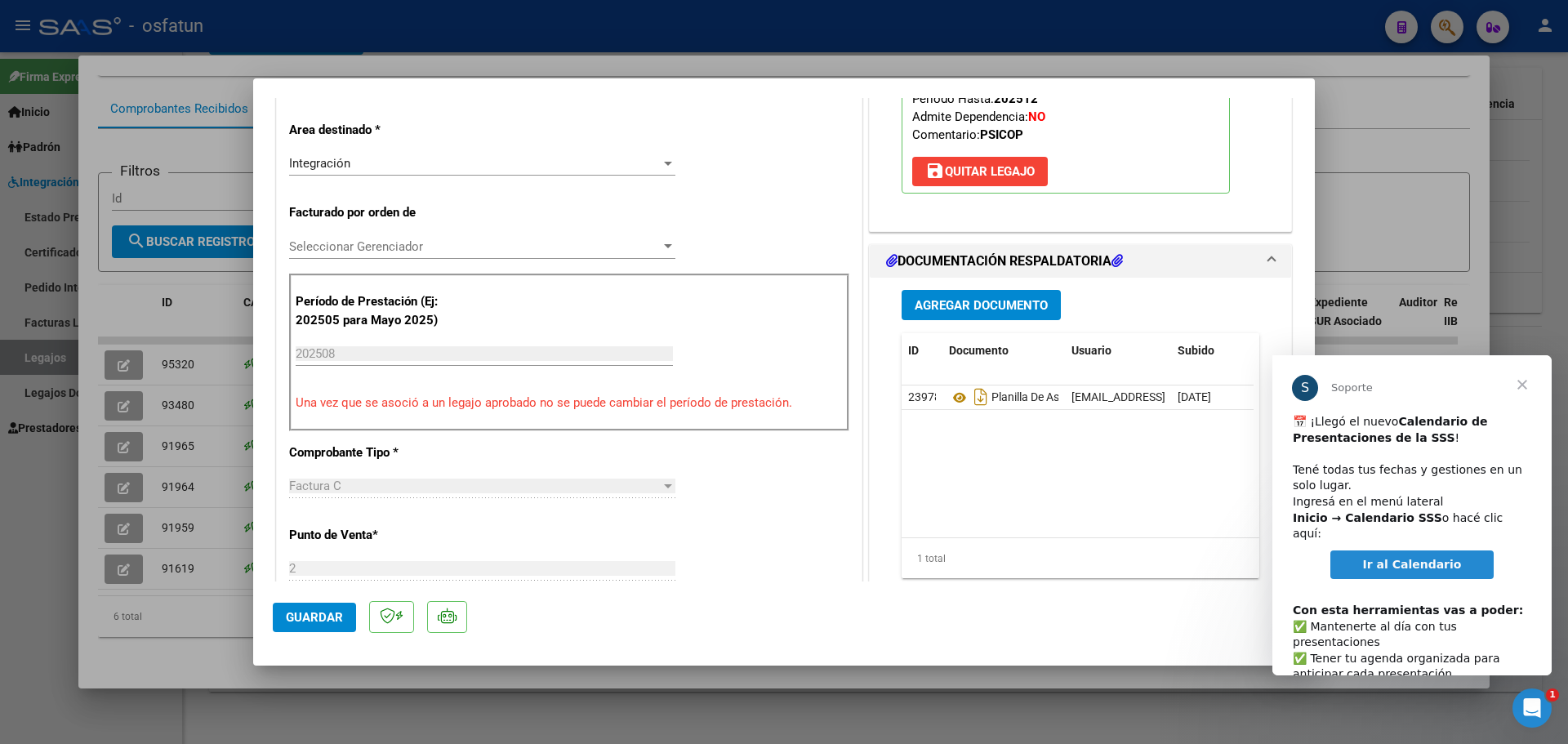
scroll to position [327, 0]
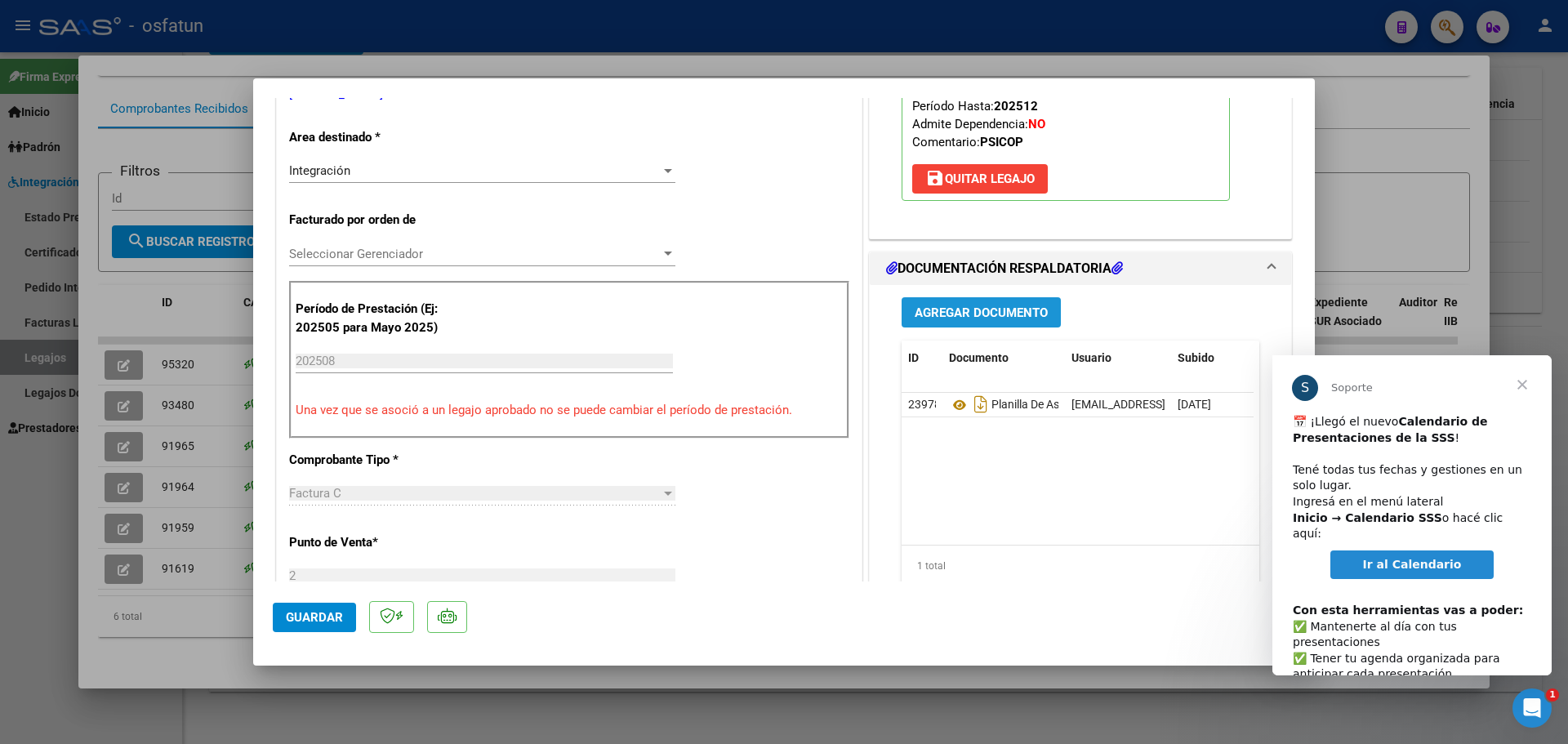
click at [969, 305] on span "Agregar Documento" at bounding box center [981, 313] width 133 height 15
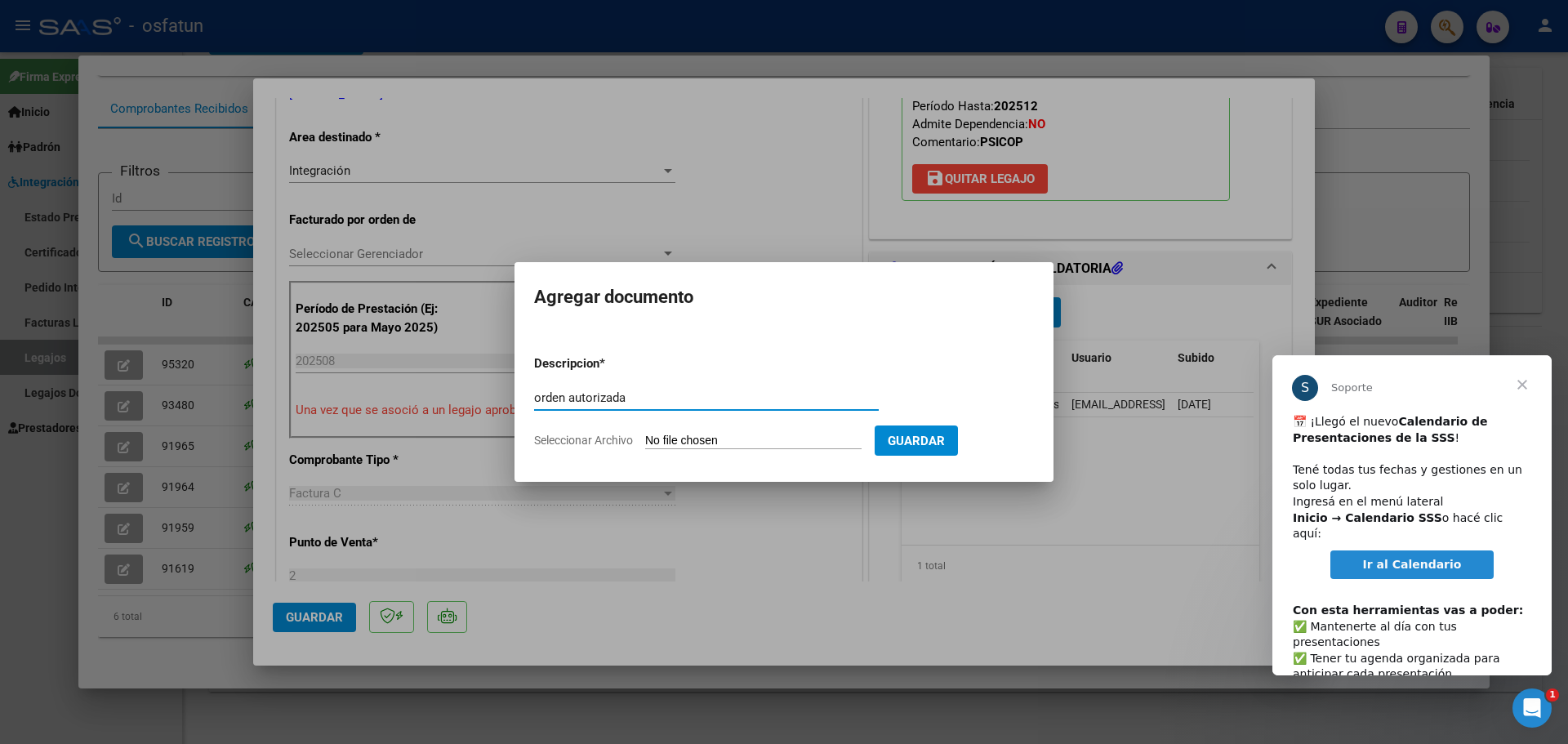
type input "orden autorizada"
click at [709, 445] on input "Seleccionar Archivo" at bounding box center [754, 442] width 216 height 15
type input "C:\fakepath\order_3470200 (3).pdf"
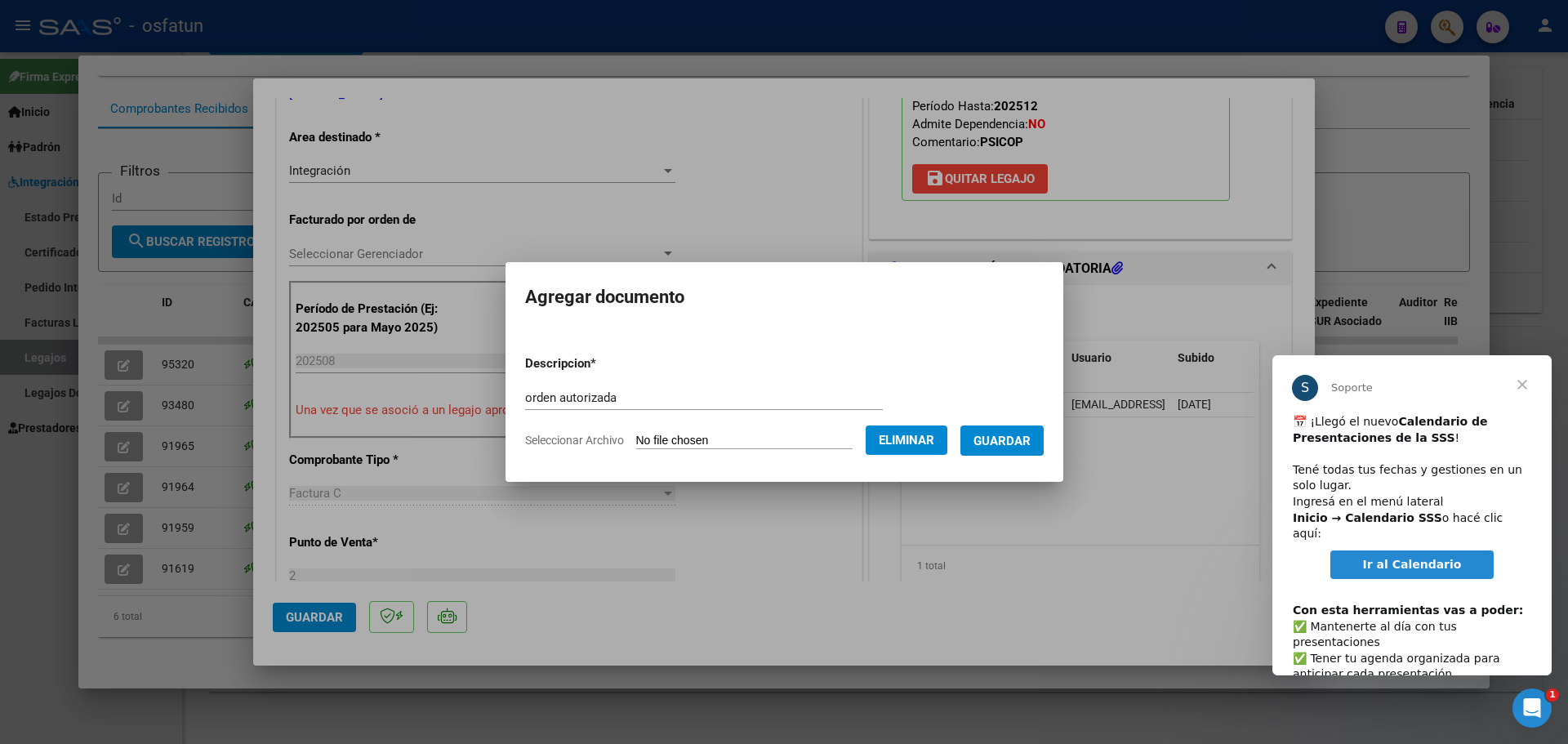
click at [1019, 447] on span "Guardar" at bounding box center [1002, 442] width 57 height 15
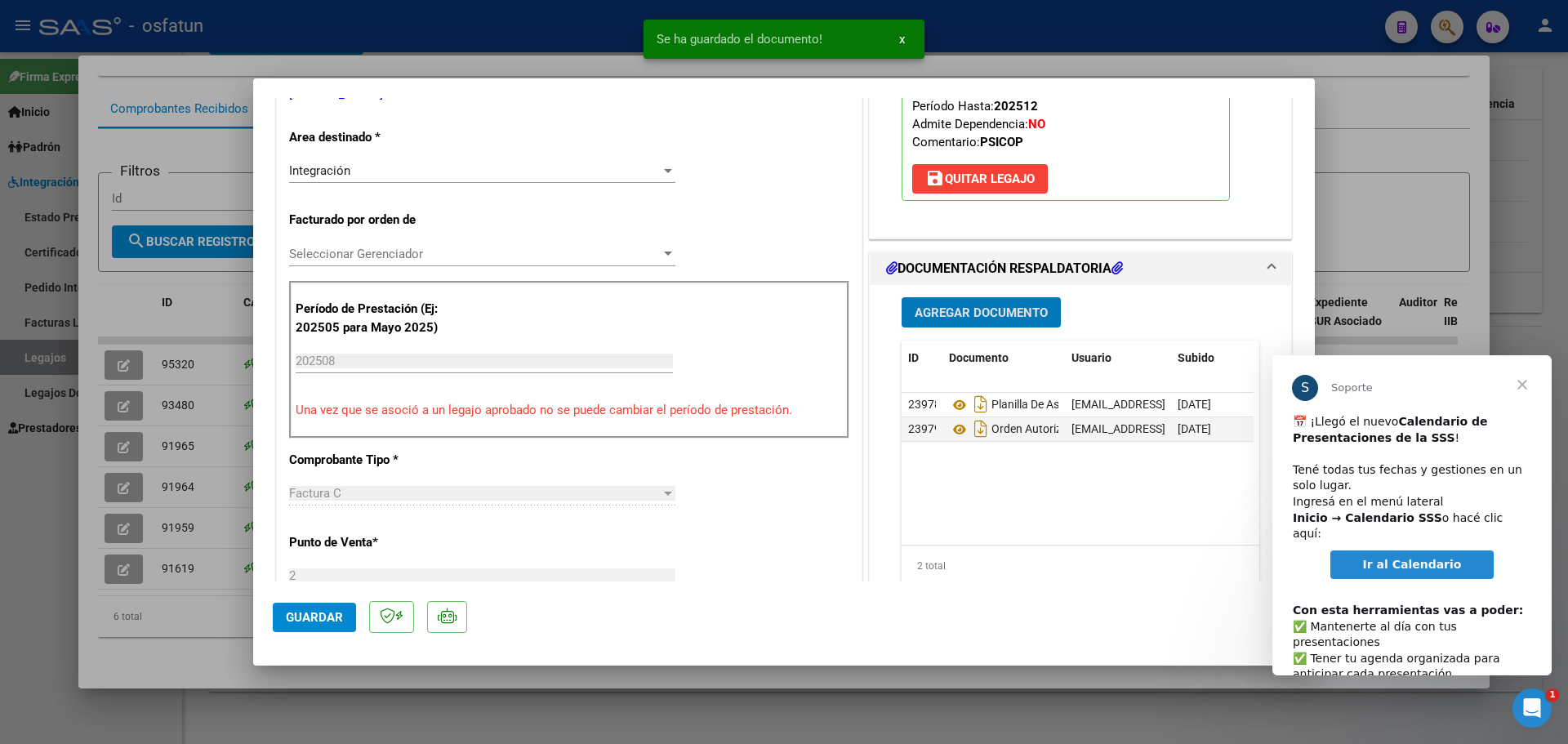
click at [1390, 143] on div at bounding box center [784, 372] width 1568 height 744
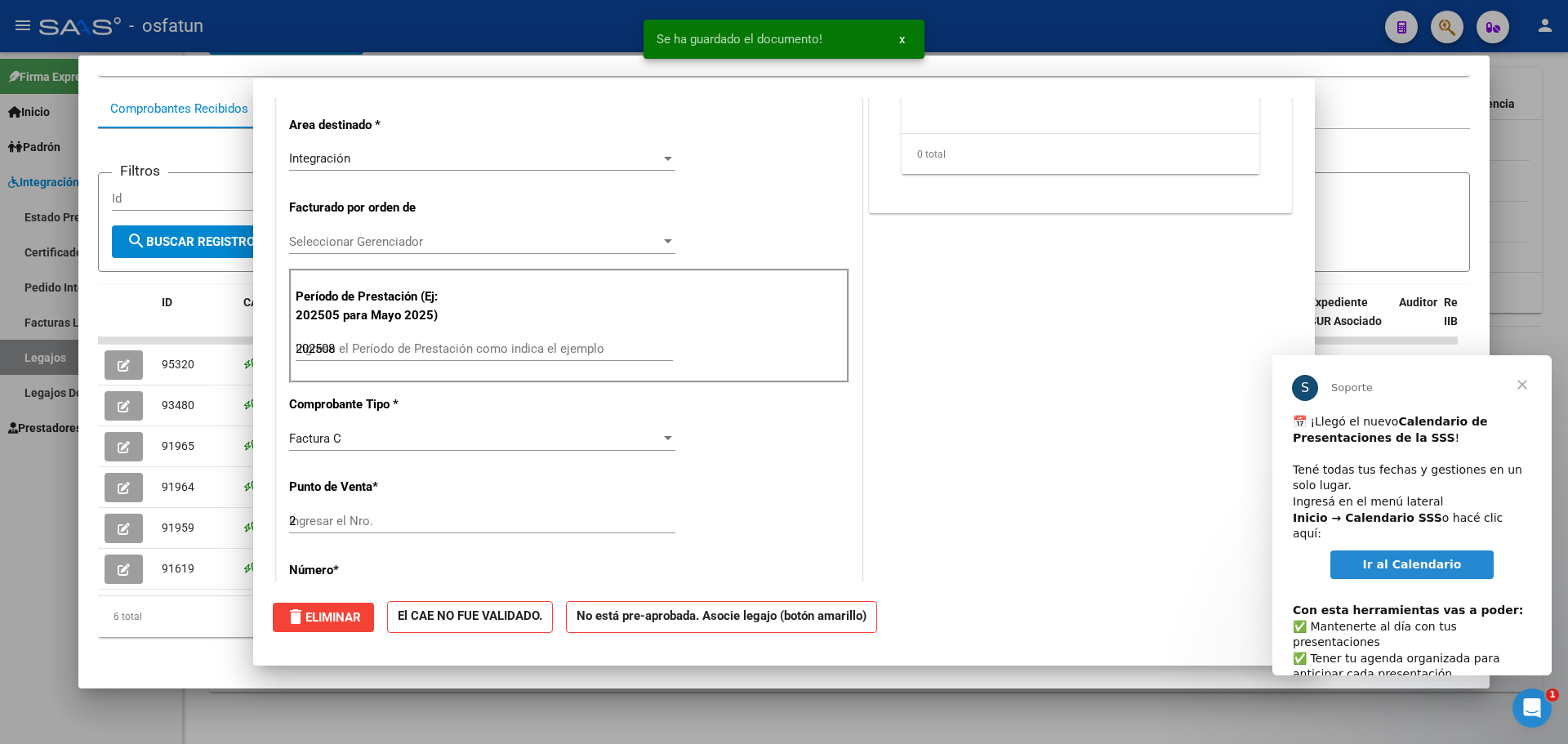
type input "$ 0,00"
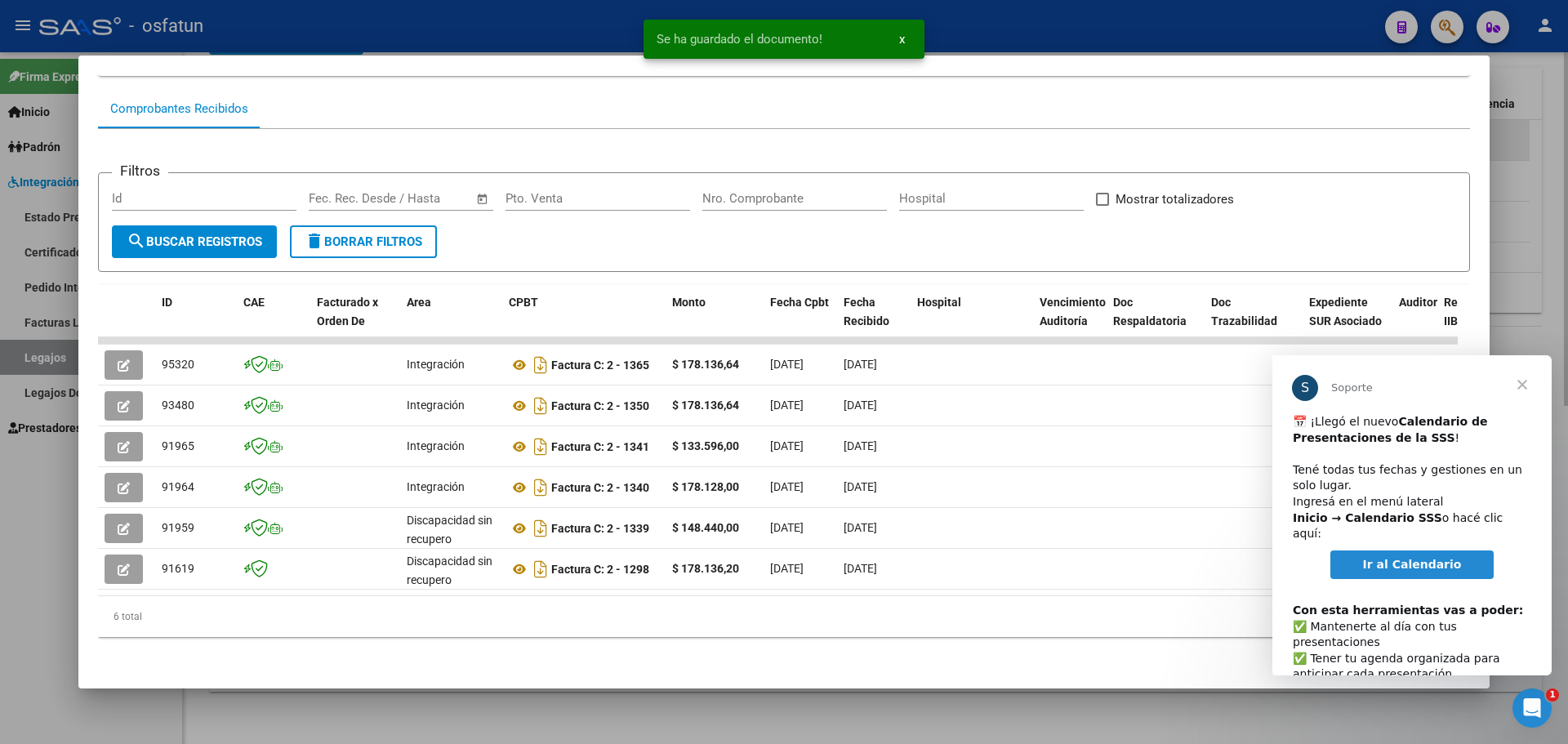
click at [1529, 131] on div at bounding box center [784, 372] width 1568 height 744
